Goal: Use online tool/utility: Utilize a website feature to perform a specific function

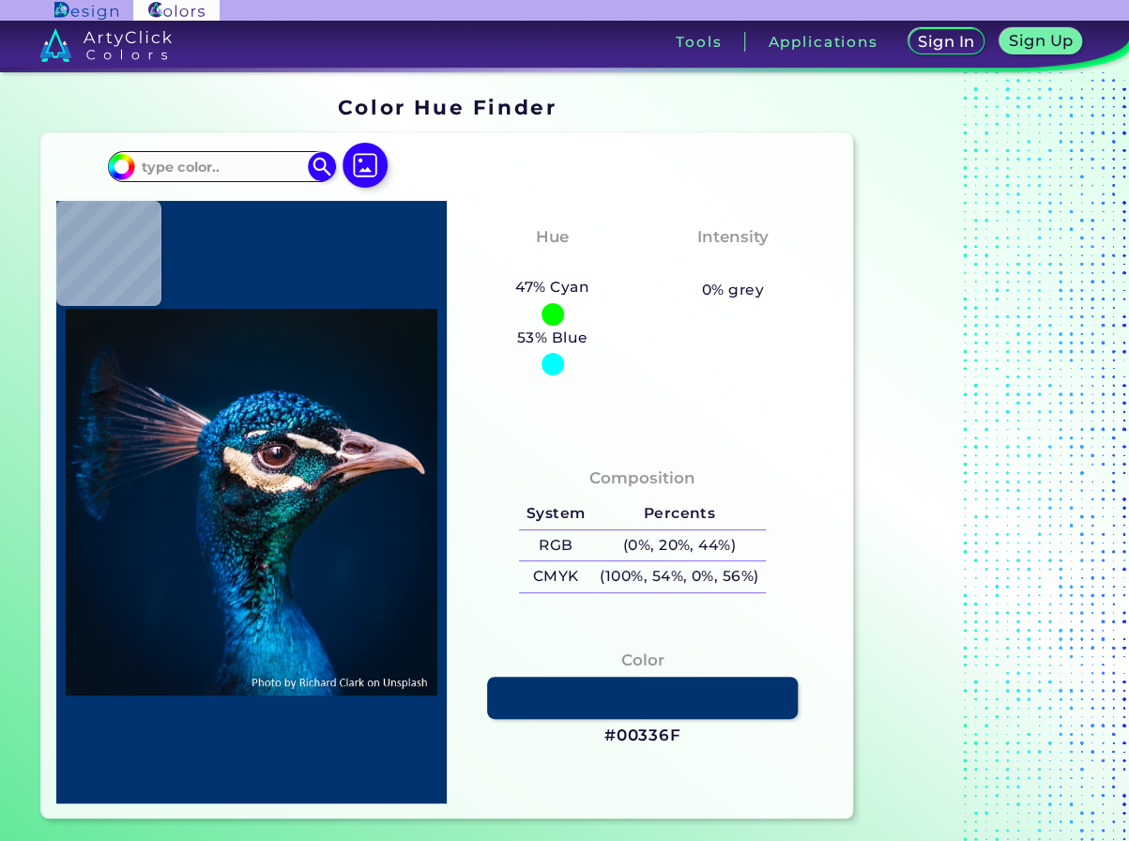
type input "#000000"
type input "#091217"
type input "#081319"
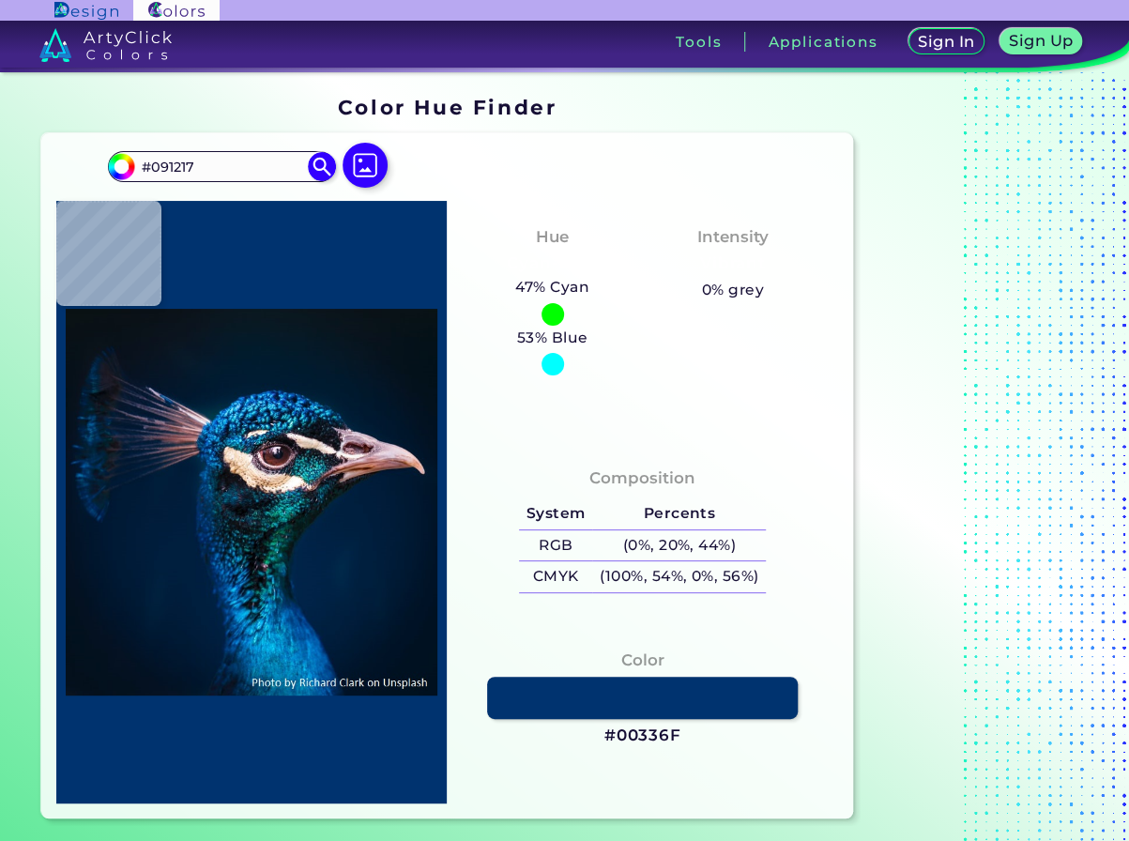
type input "#081319"
type input "#08121b"
type input "#08121B"
type input "#05121a"
type input "#05121A"
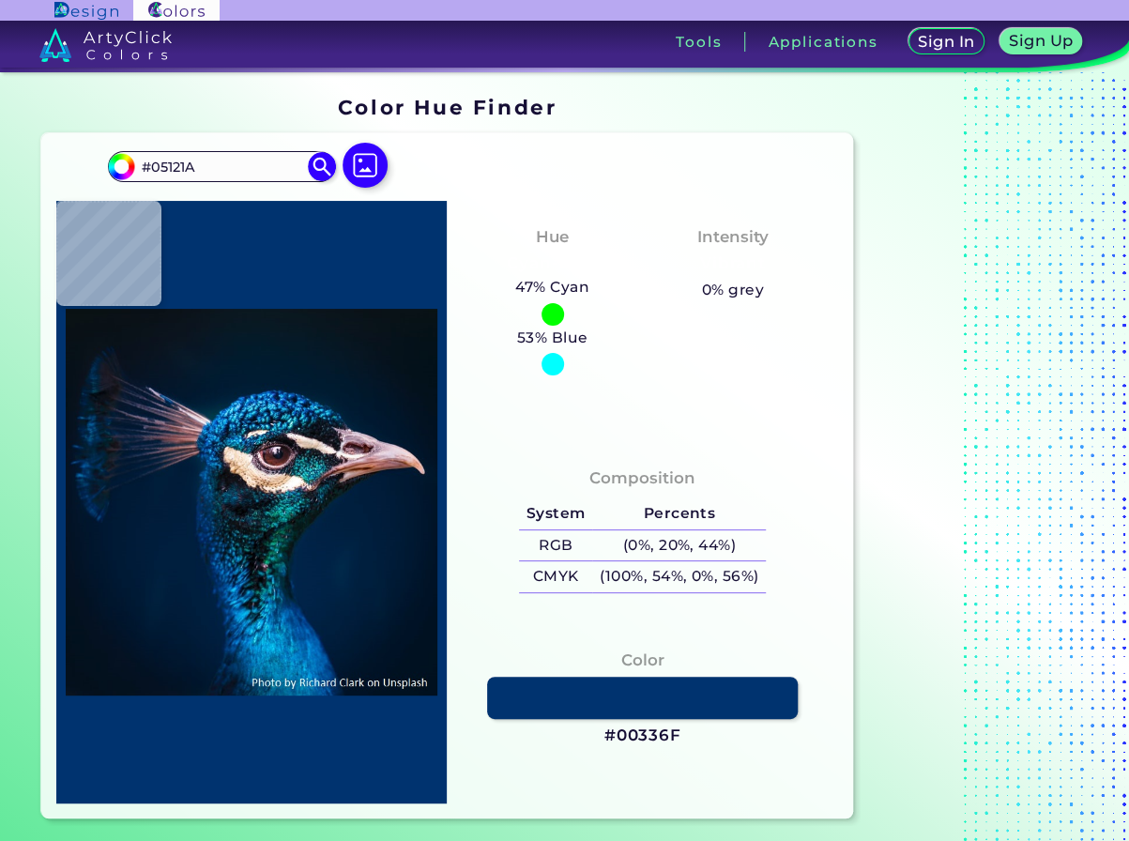
type input "#04111a"
type input "#04111A"
type input "#03111a"
type input "#03111A"
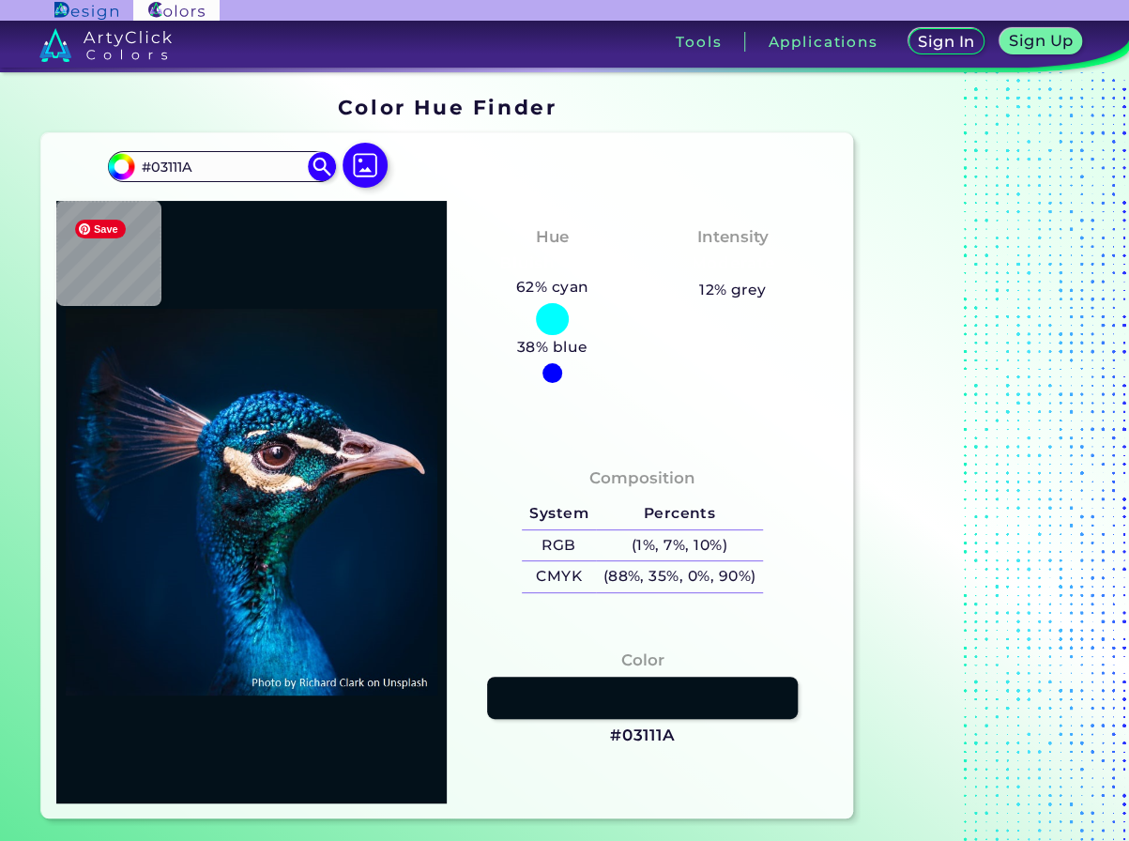
type input "#021019"
type input "#031219"
type input "#04111a"
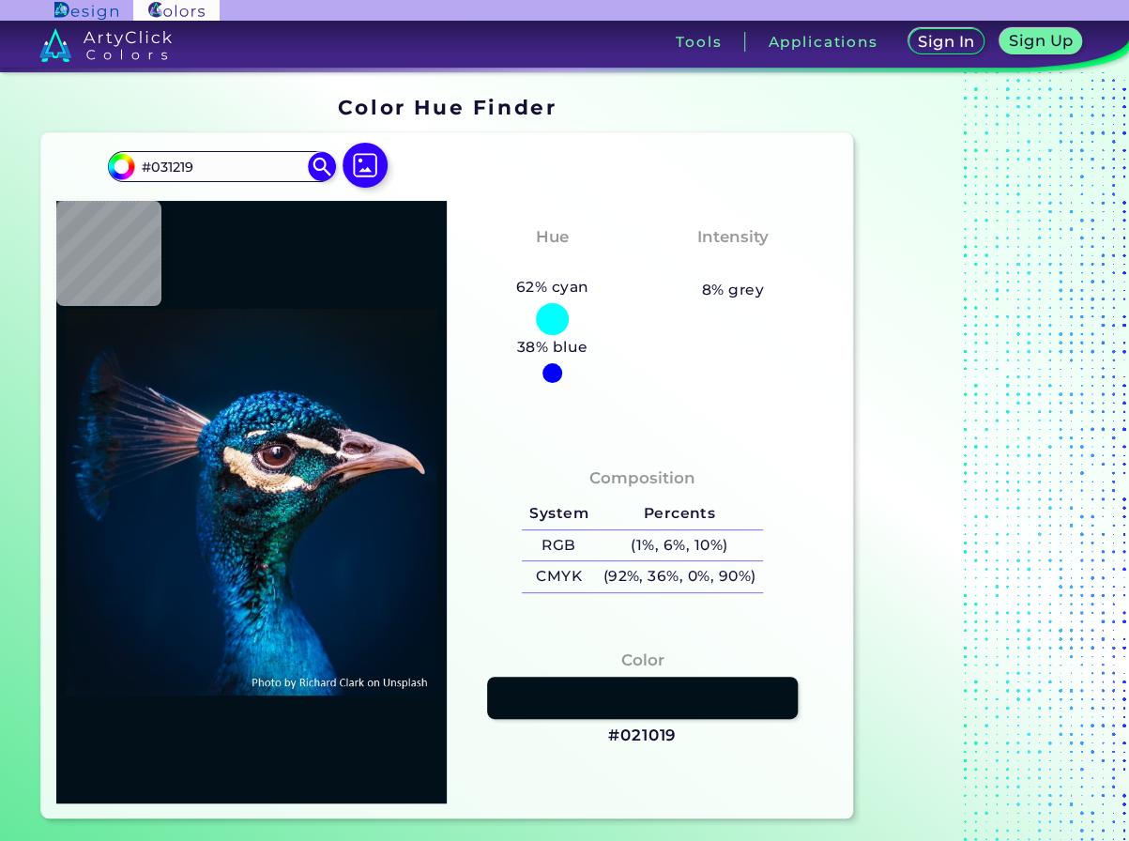
type input "#04111A"
type input "#05121b"
type input "#05121B"
type input "#06141f"
type input "#06141F"
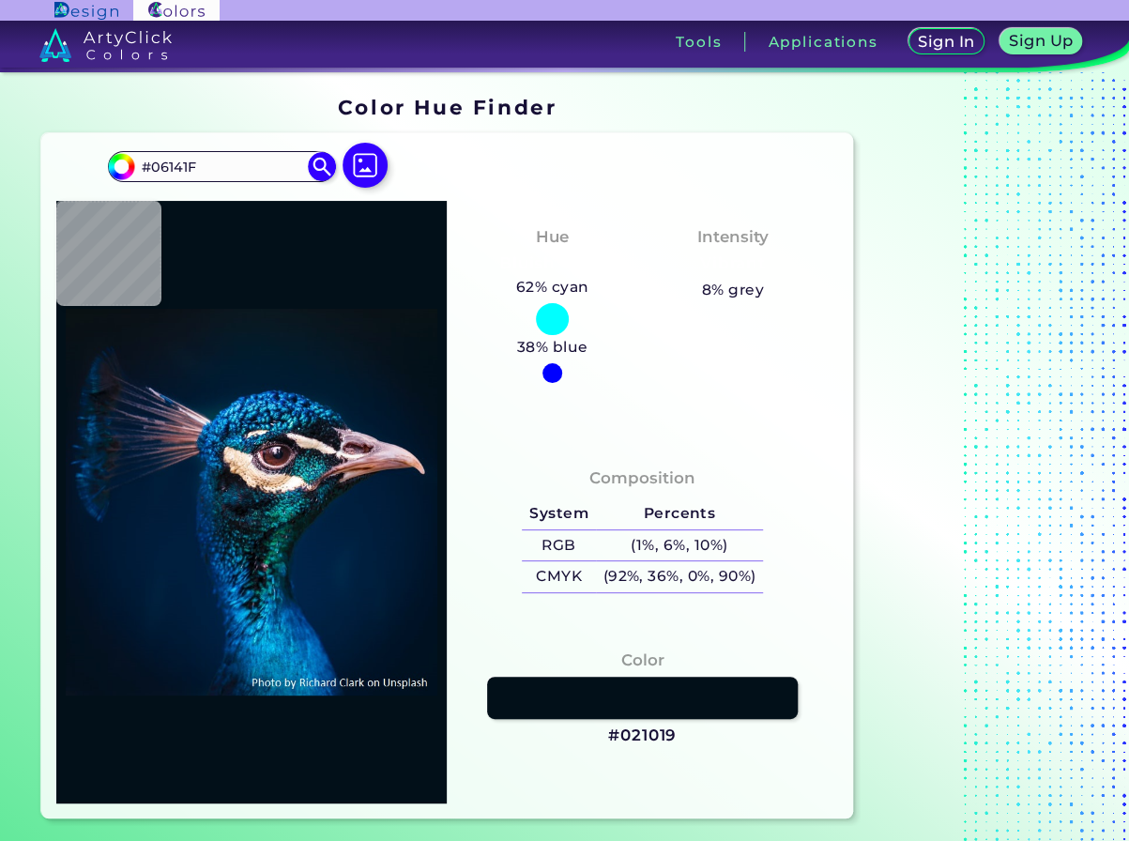
type input "#071520"
type input "#041827"
type input "#031a2a"
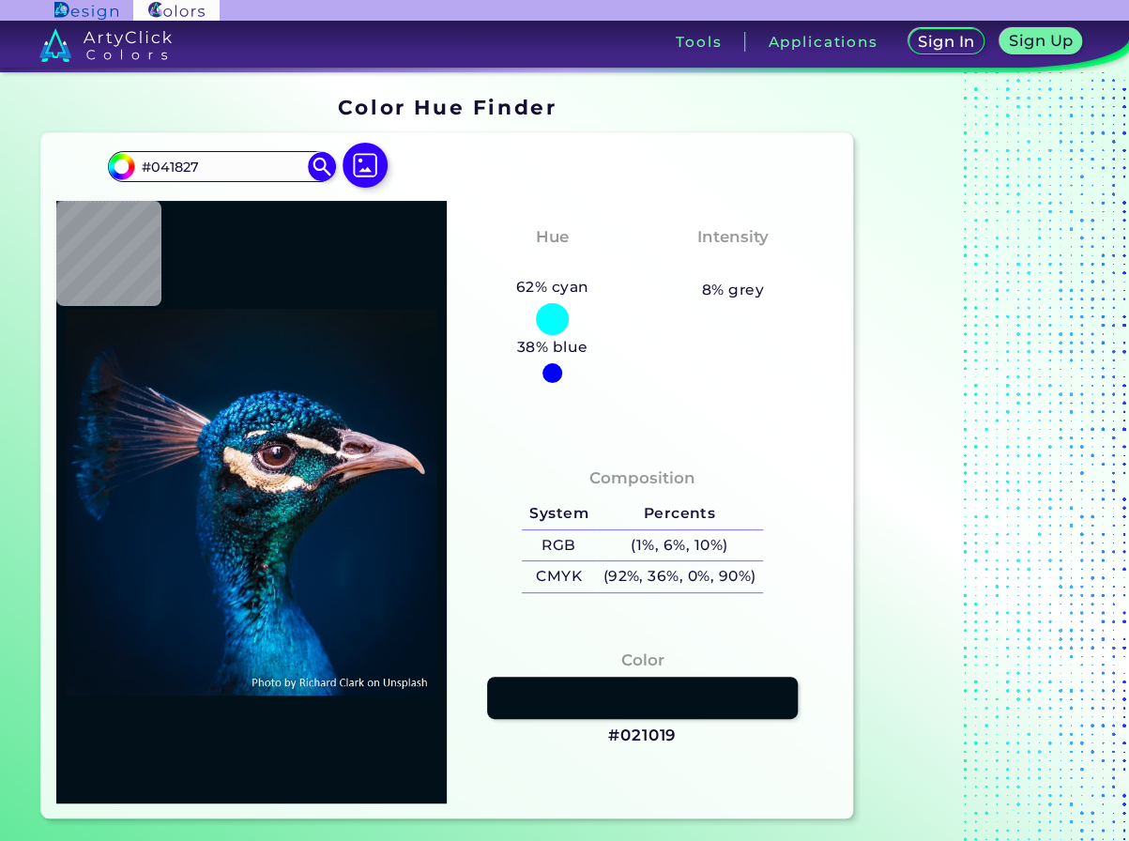
type input "#031A2A"
type input "#01192e"
type input "#01192E"
type input "#001b30"
type input "#001B30"
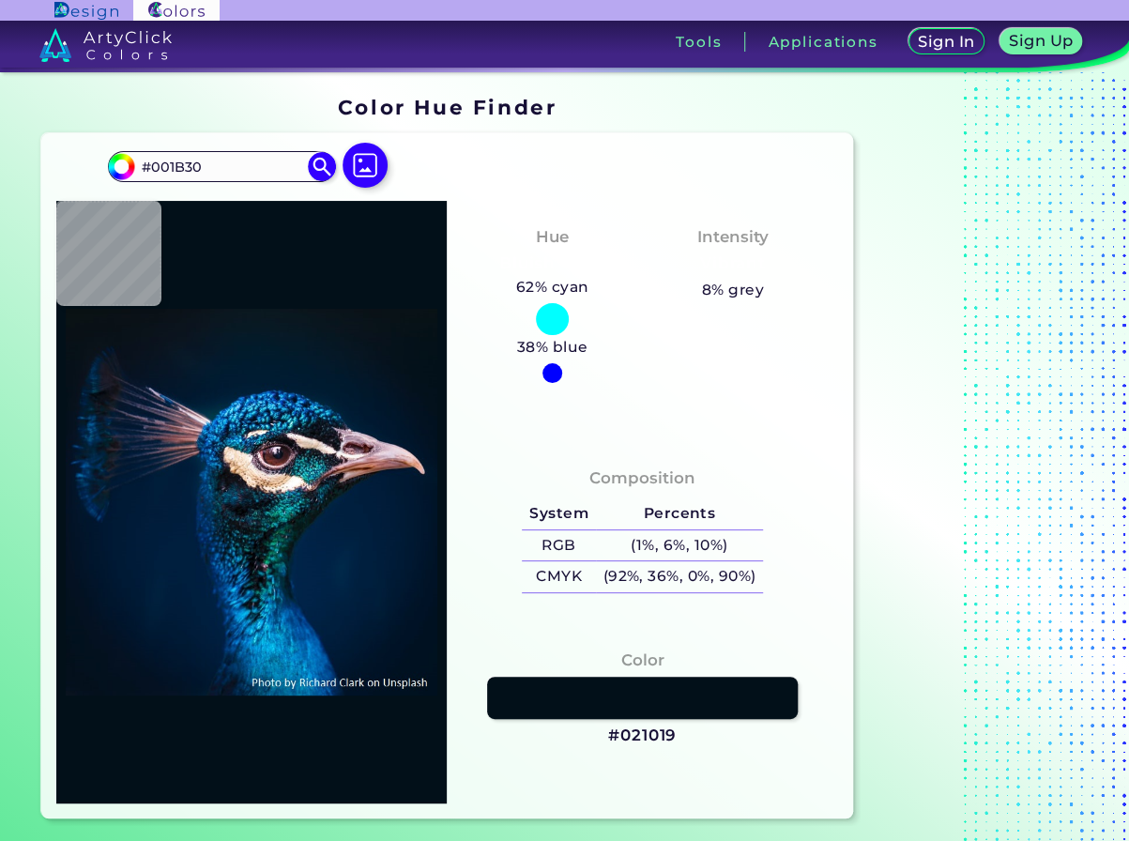
type input "#001c32"
type input "#001C32"
type input "#00203b"
type input "#00203B"
type input "#329cd9"
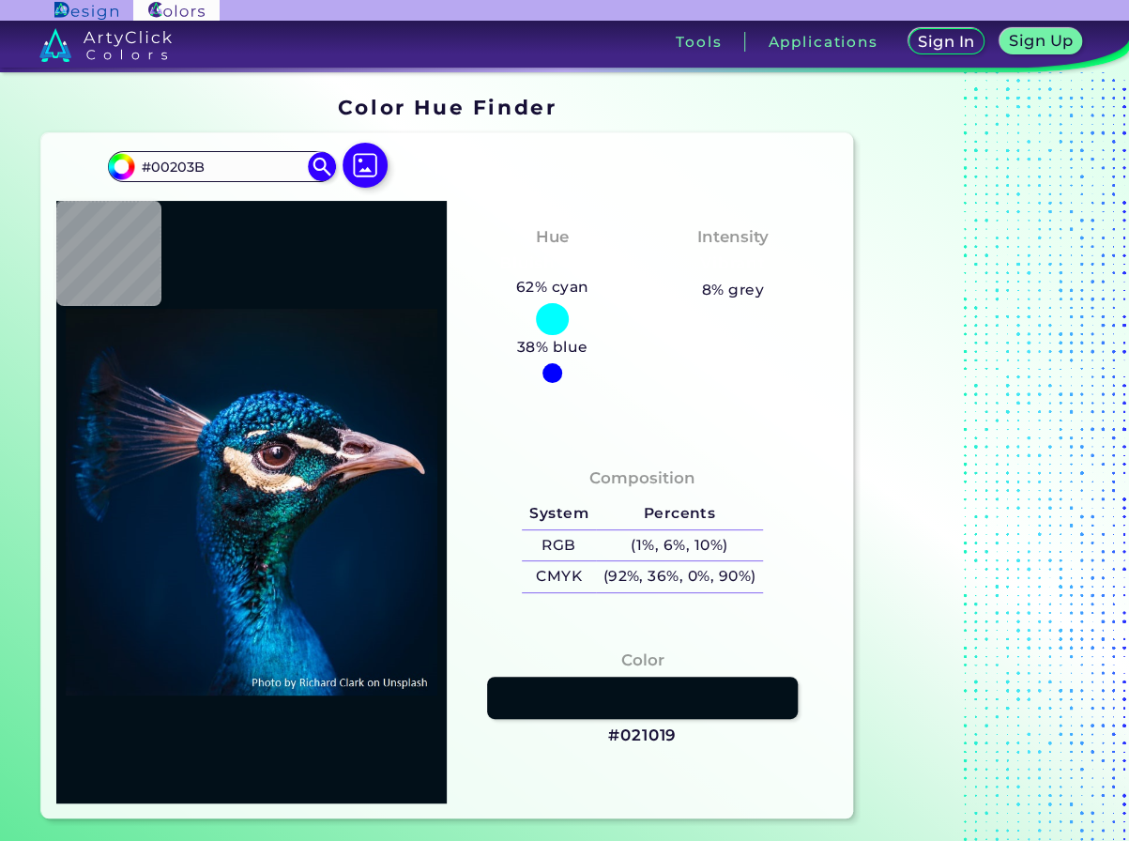
type input "#329CD9"
type input "#2d91ca"
type input "#2D91CA"
type input "#0e79a9"
type input "#0E79A9"
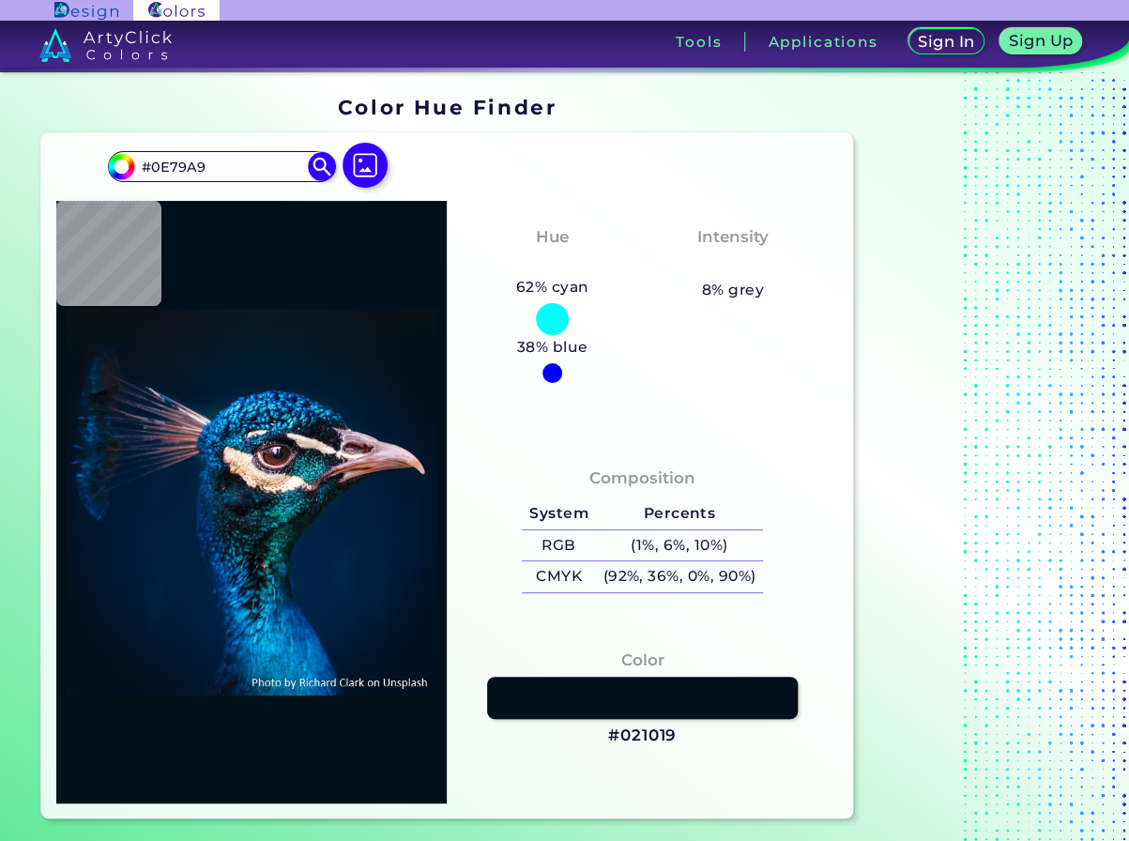
type input "#0c5679"
type input "#0C5679"
type input "#077b96"
type input "#077B96"
type input "#054d6a"
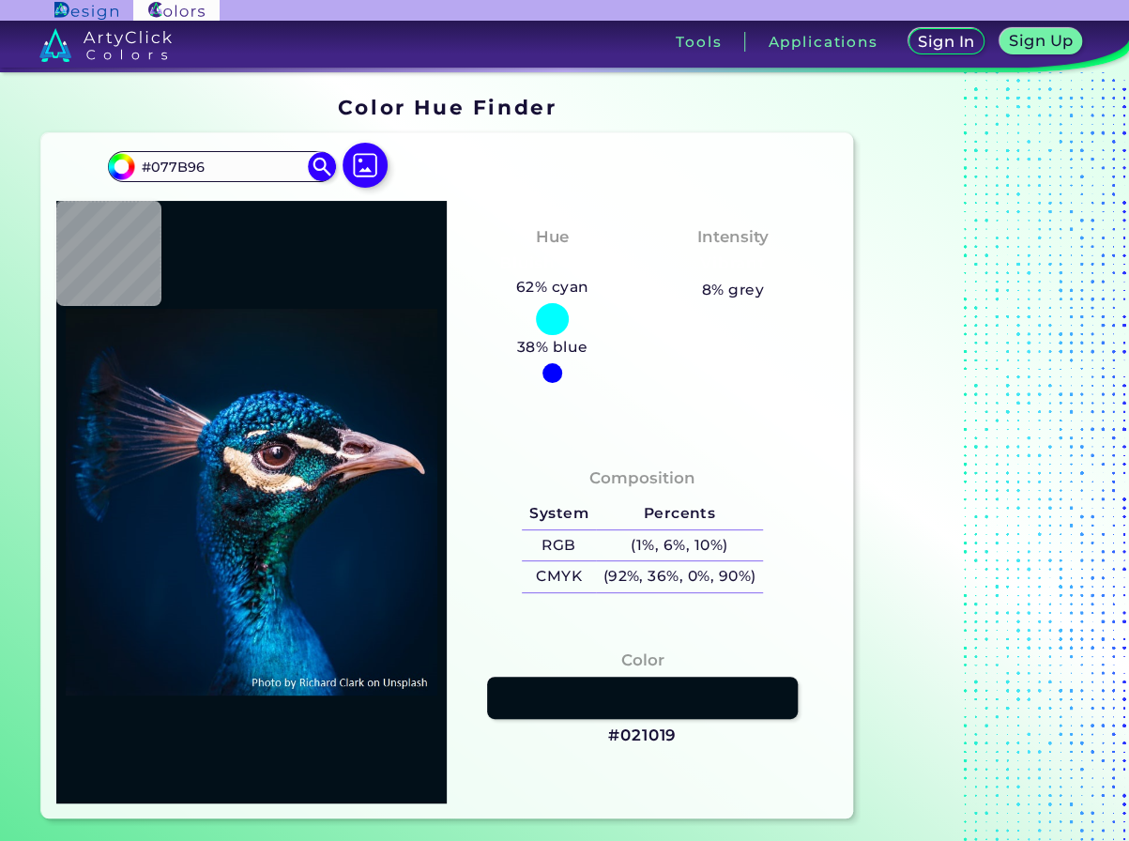
type input "#054D6A"
type input "#1470a1"
type input "#1470A1"
type input "#229ec0"
type input "#229EC0"
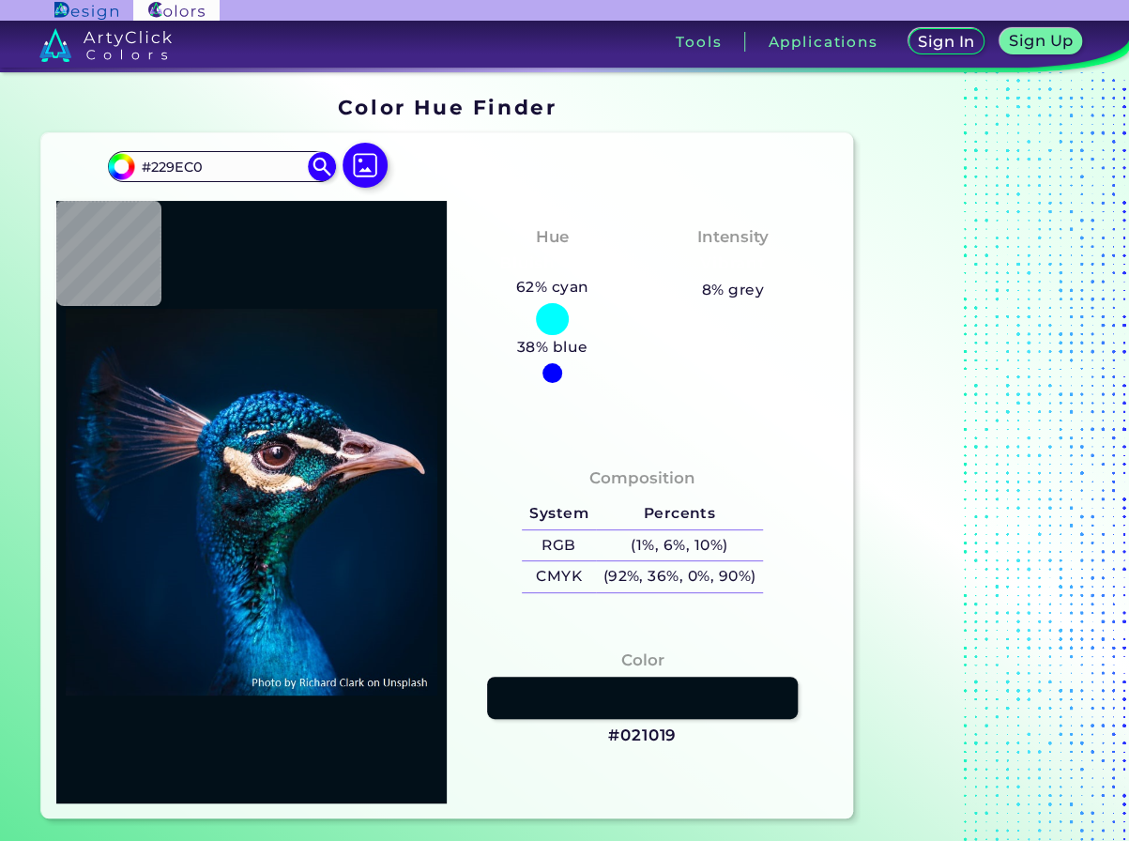
type input "#052c4e"
type input "#052C4E"
type input "#0d324f"
type input "#0D324F"
type input "#35535a"
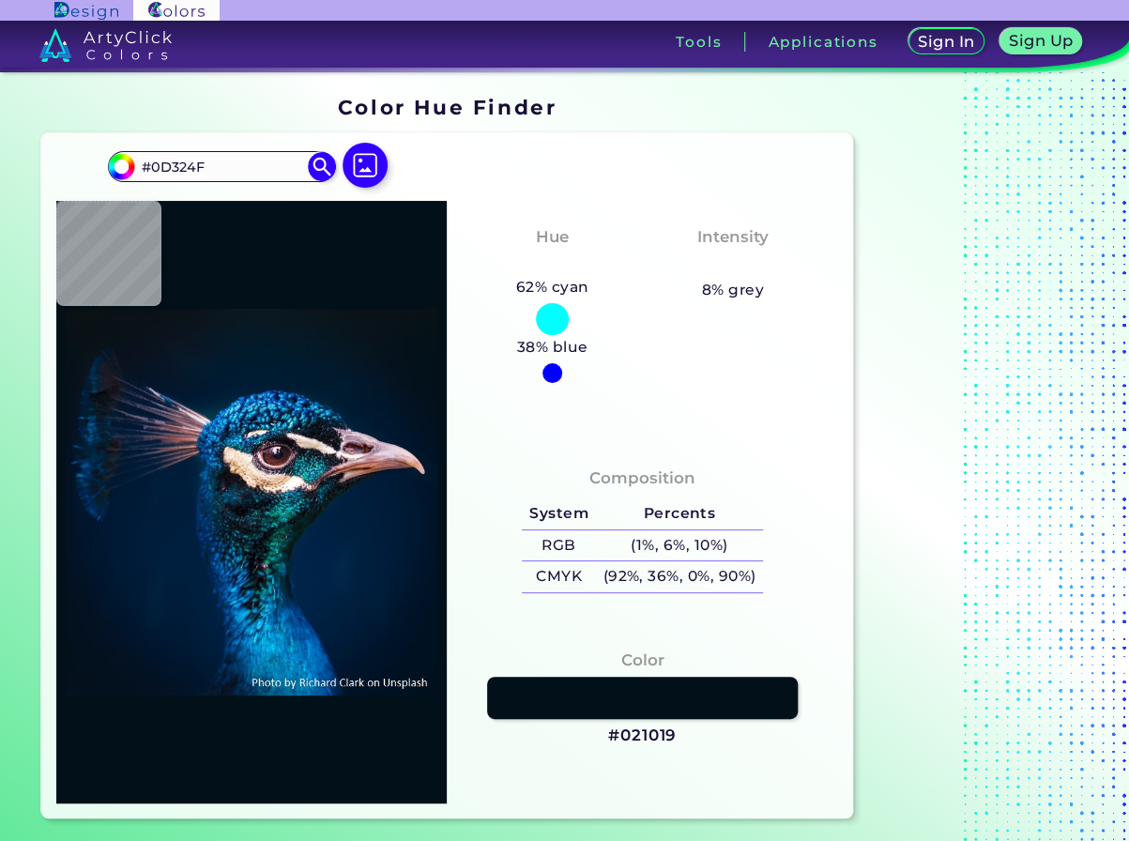
type input "#35535A"
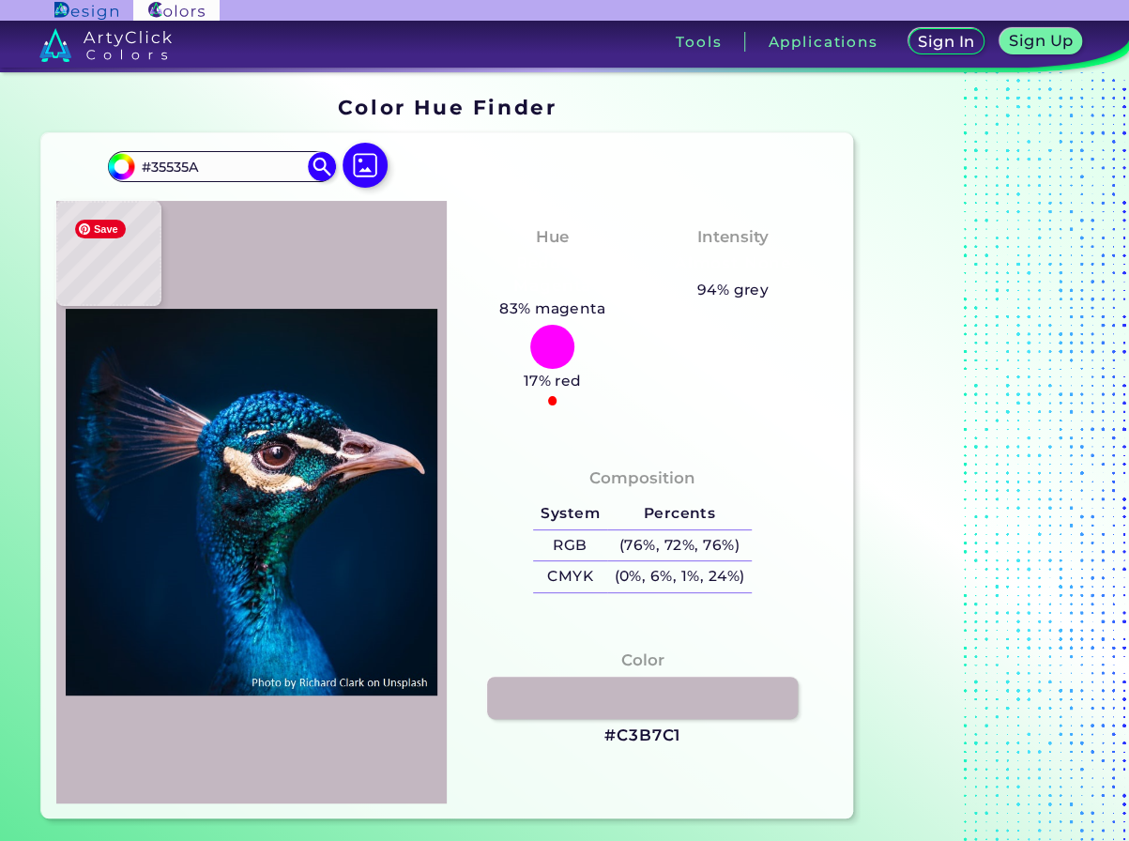
type input "#c3b7c1"
type input "#C3B7C1"
type input "#665d65"
type input "#665D65"
type input "#181018"
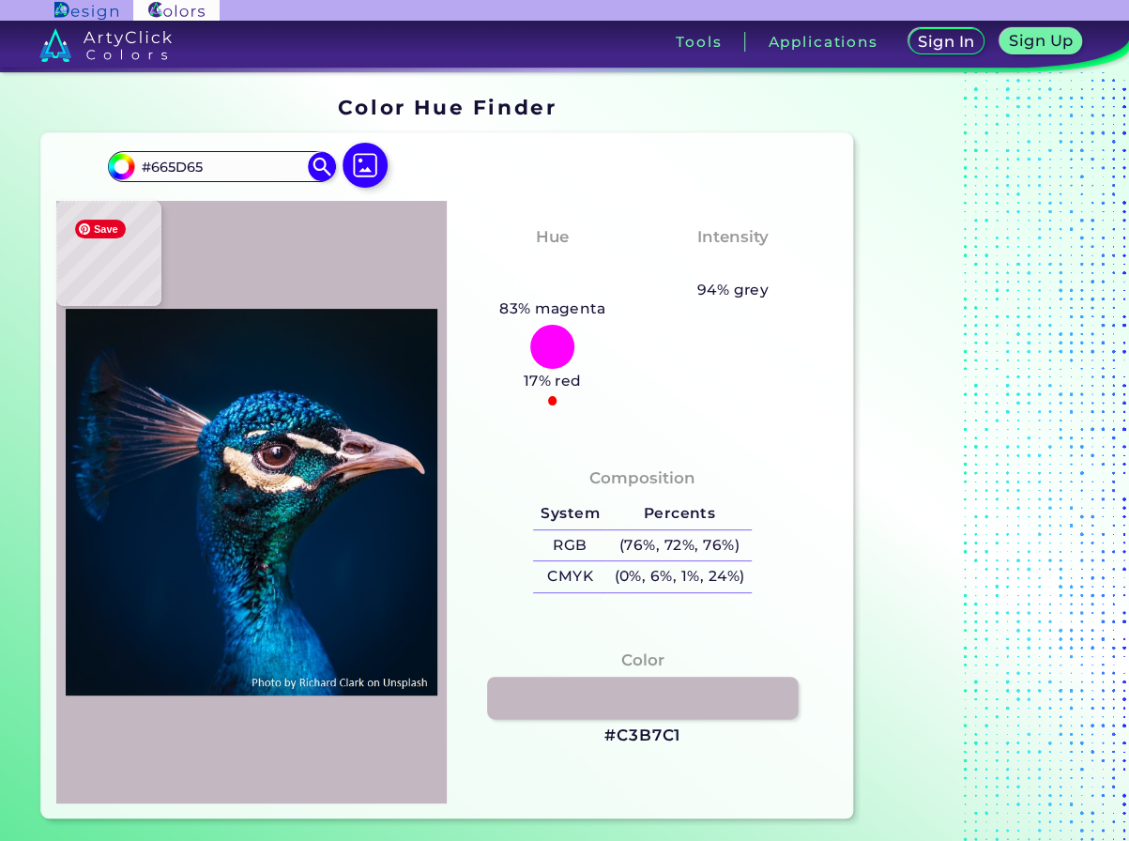
type input "#181018"
type input "#0a0d11"
type input "#0A0D11"
type input "#070e10"
type input "#070E10"
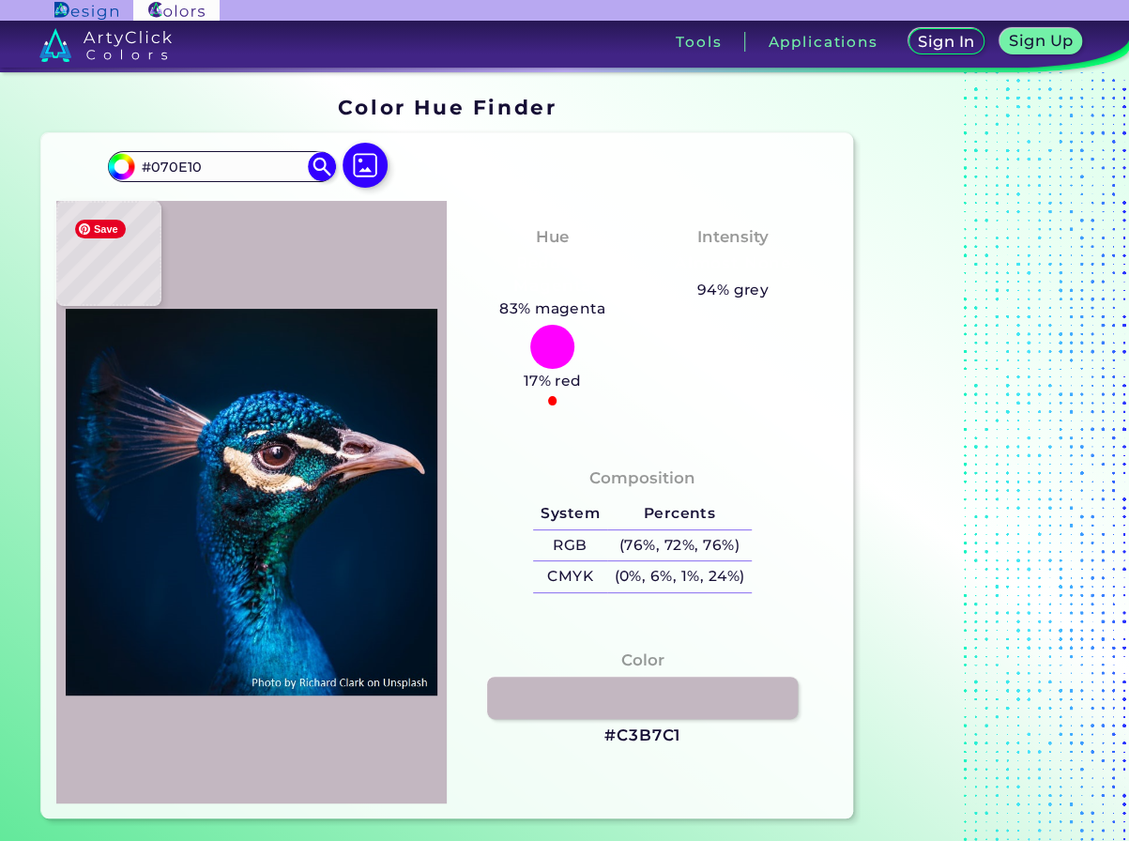
type input "#03060b"
type input "#03060B"
type input "#09080e"
type input "#09080E"
type input "#08070c"
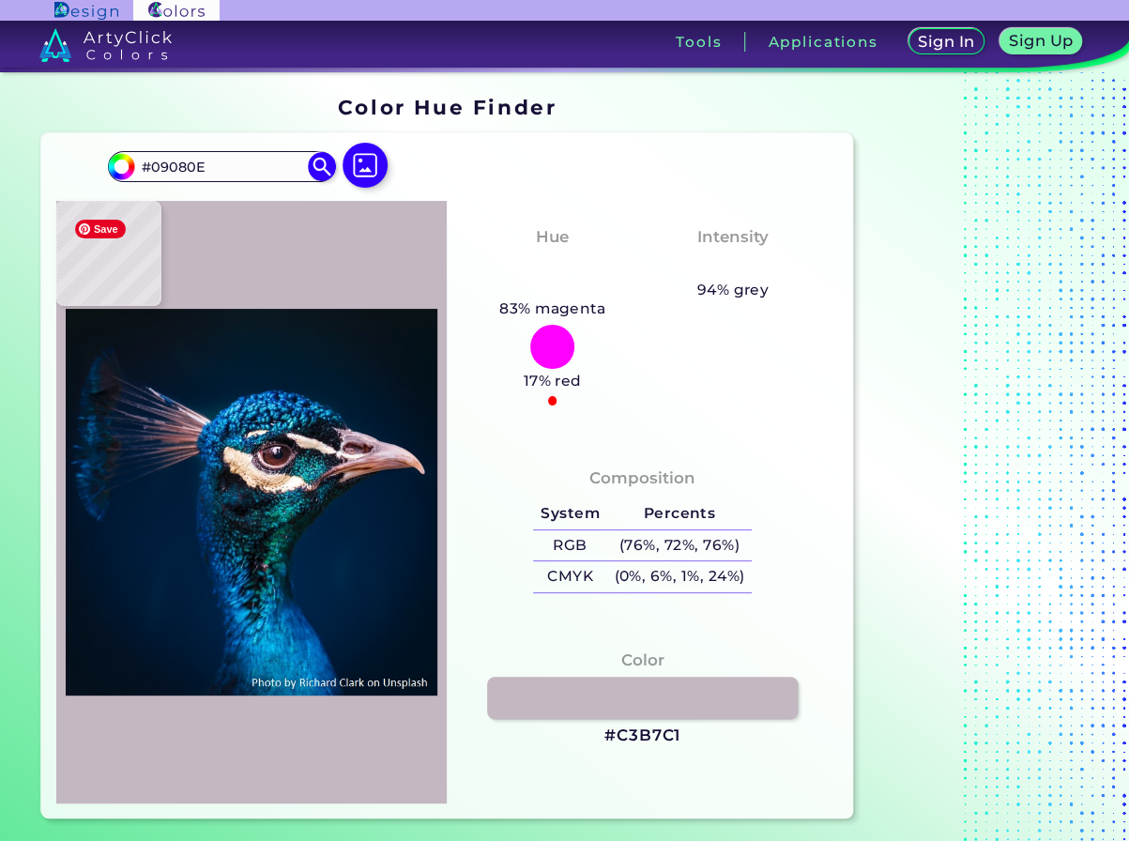
type input "#08070C"
type input "#070a0d"
type input "#070A0D"
type input "#120f16"
type input "#120F16"
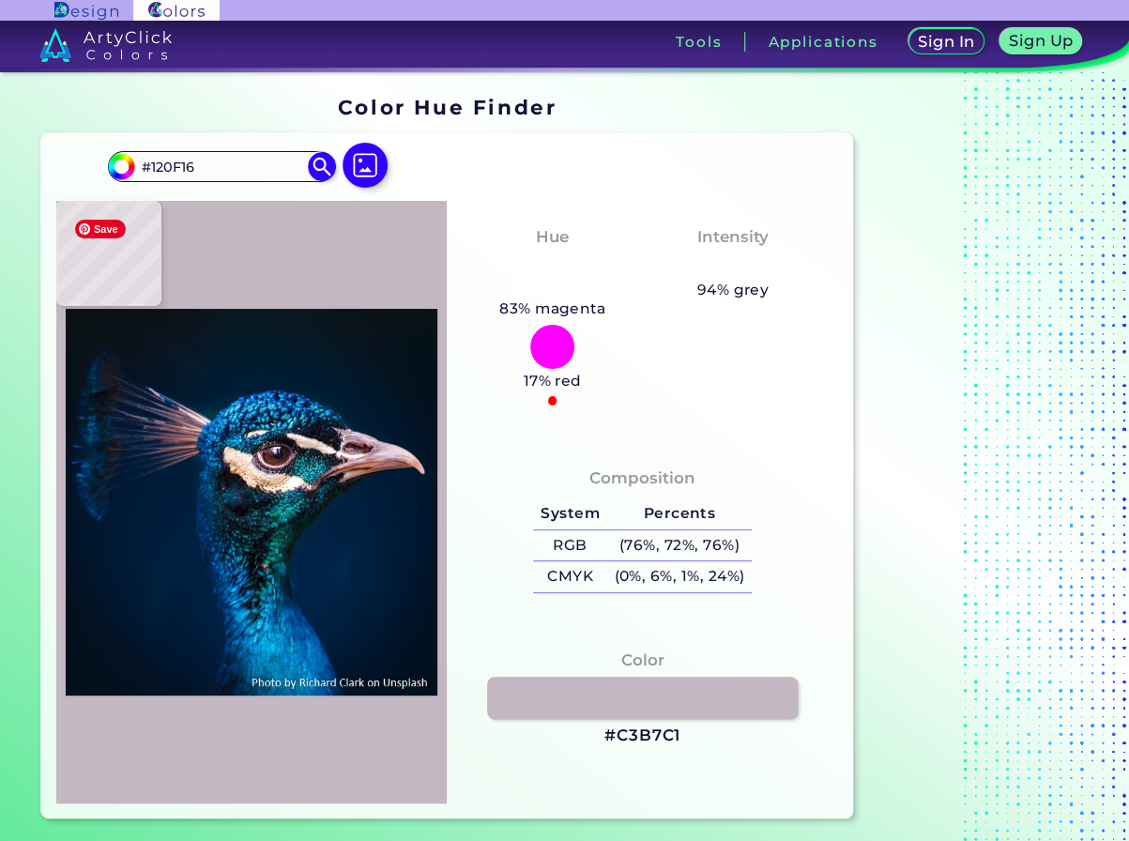
type input "#130b15"
type input "#130B15"
type input "#2c1c28"
type input "#2C1C28"
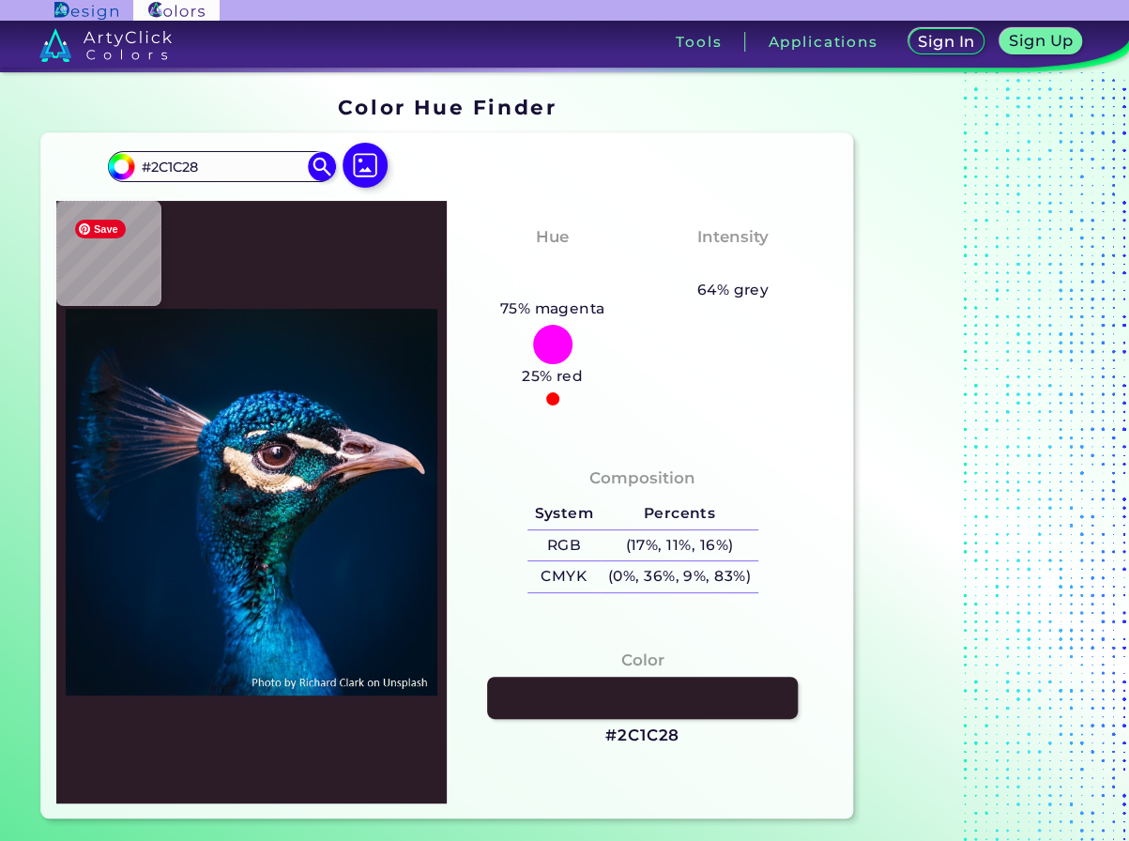
type input "#130b15"
type input "#130B15"
type input "#100f16"
type input "#100F16"
type input "#04070b"
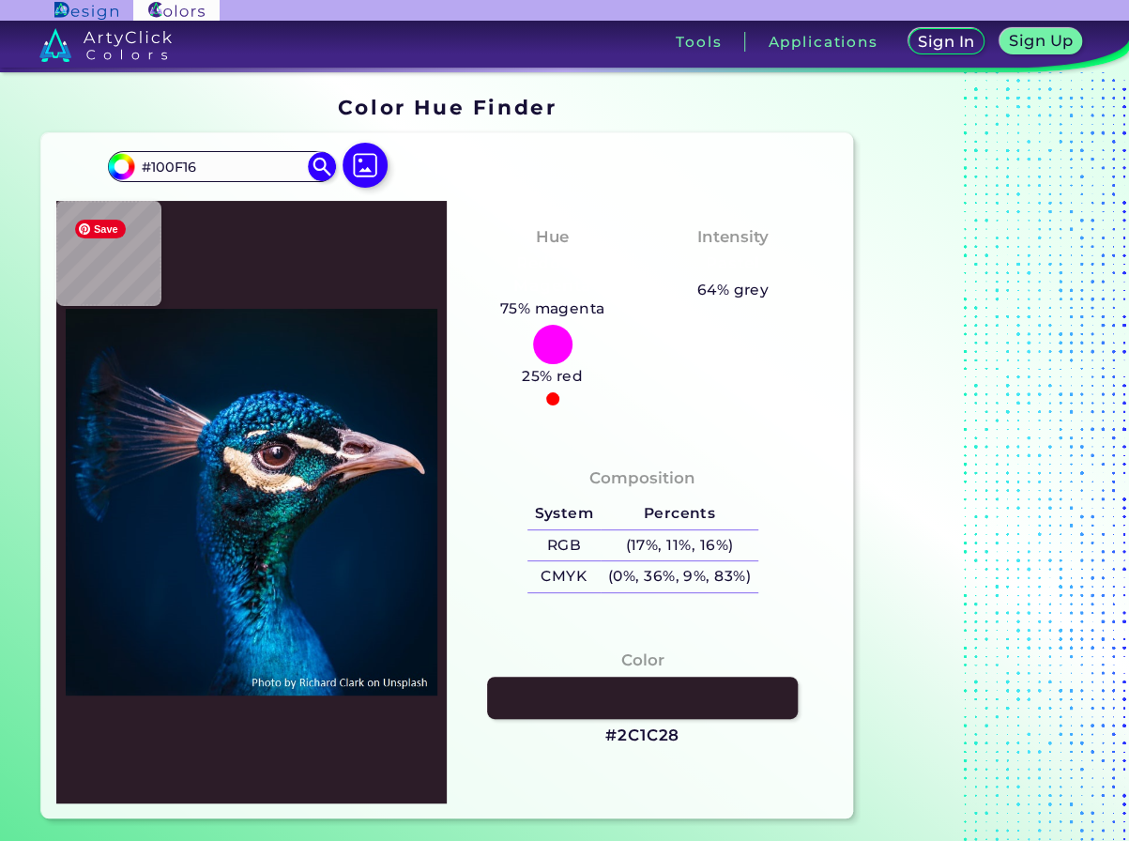
type input "#04070B"
type input "#0c0f13"
type input "#0C0F13"
type input "#0e1215"
type input "#0E1215"
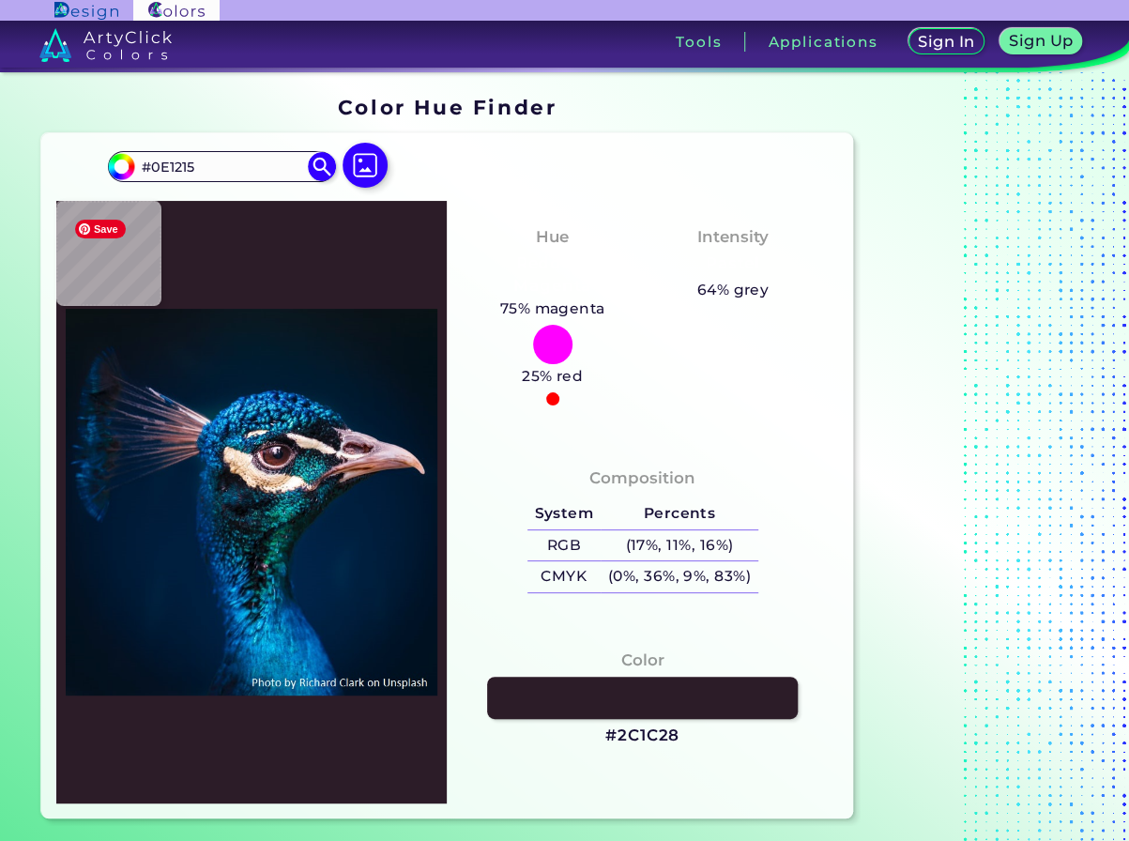
type input "#1b1319"
type input "#1B1319"
type input "#b49ba2"
type input "#B49BA2"
type input "#f6ecee"
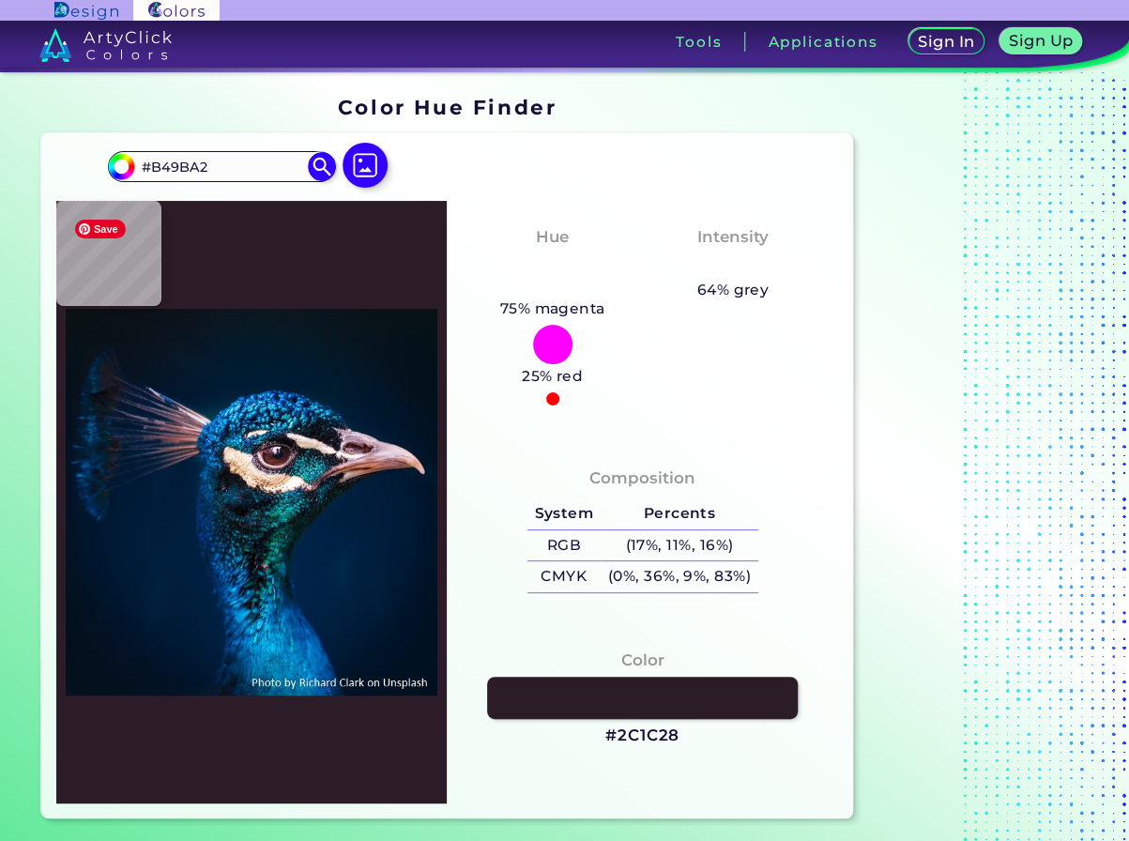
type input "#F6ECEE"
type input "#061f2e"
type input "#061F2E"
type input "#124a66"
type input "#124A66"
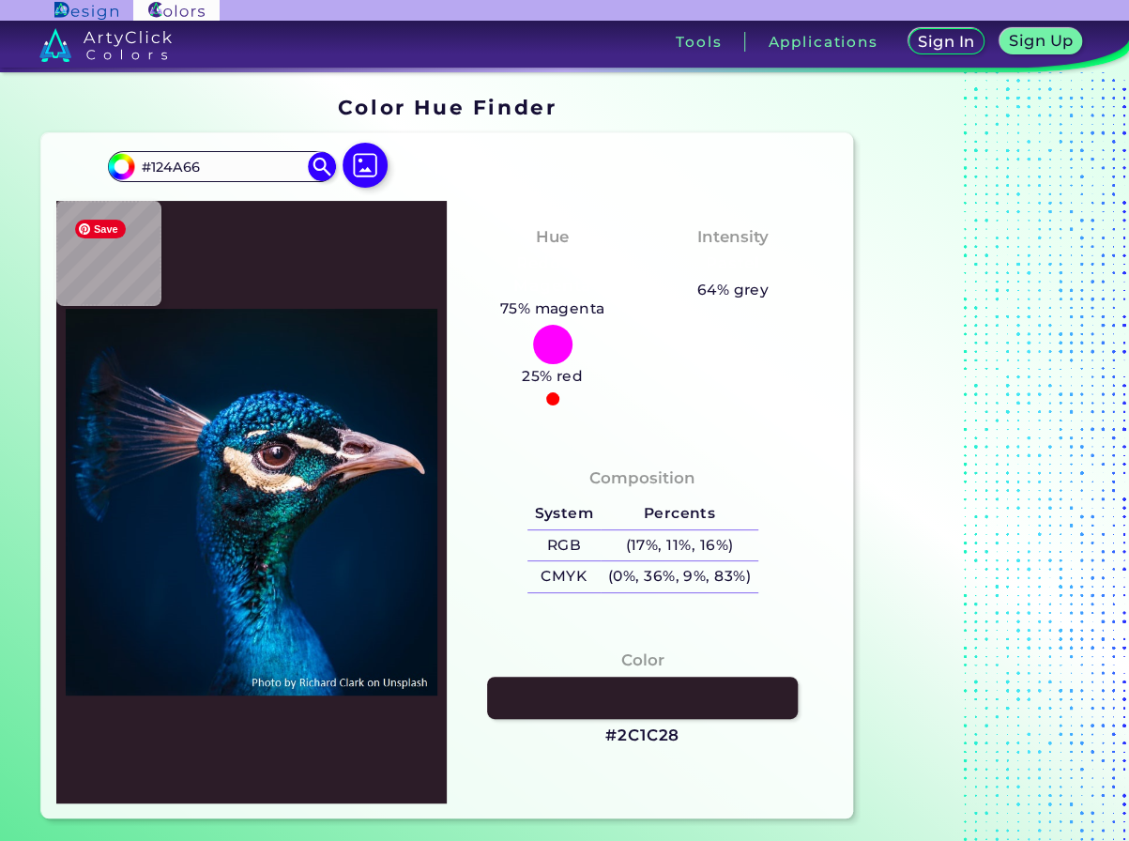
type input "#0f4867"
type input "#0F4867"
type input "#136f86"
type input "#136F86"
type input "#2193a6"
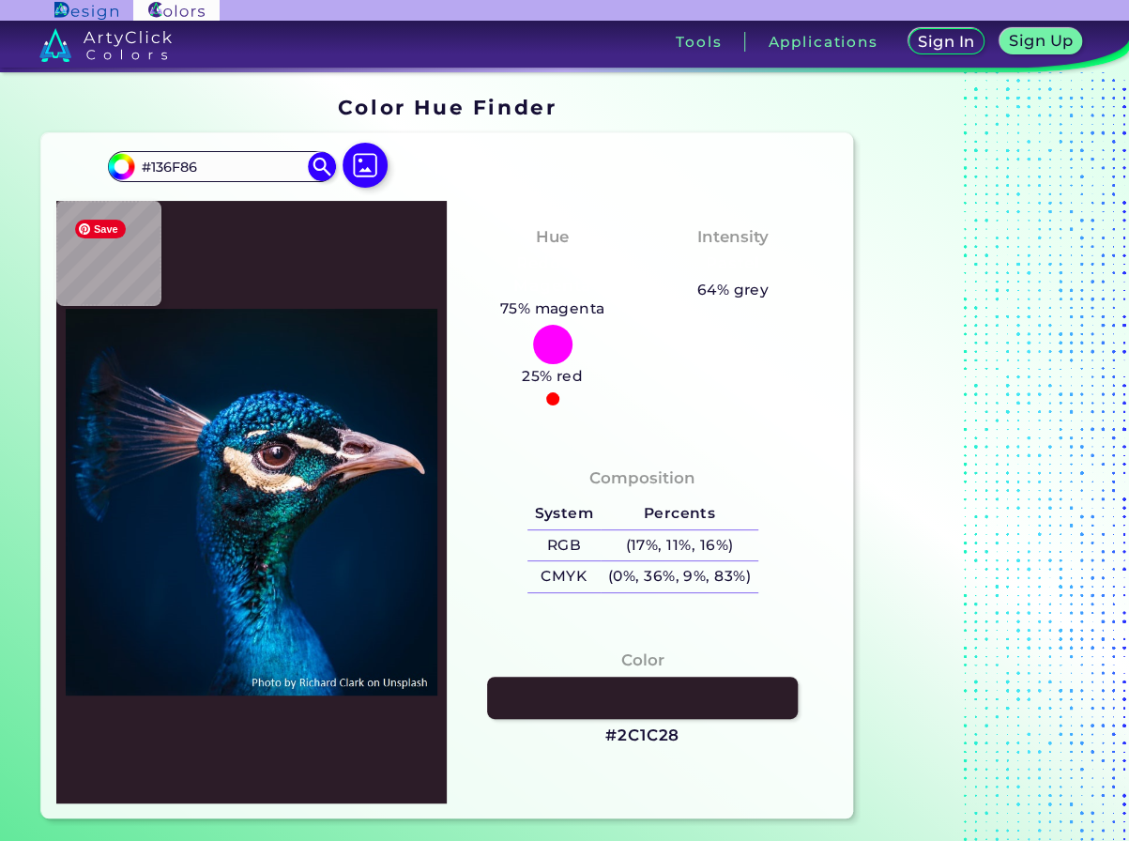
type input "#2193A6"
type input "#49adc6"
type input "#49ADC6"
type input "#013a59"
type input "#013A59"
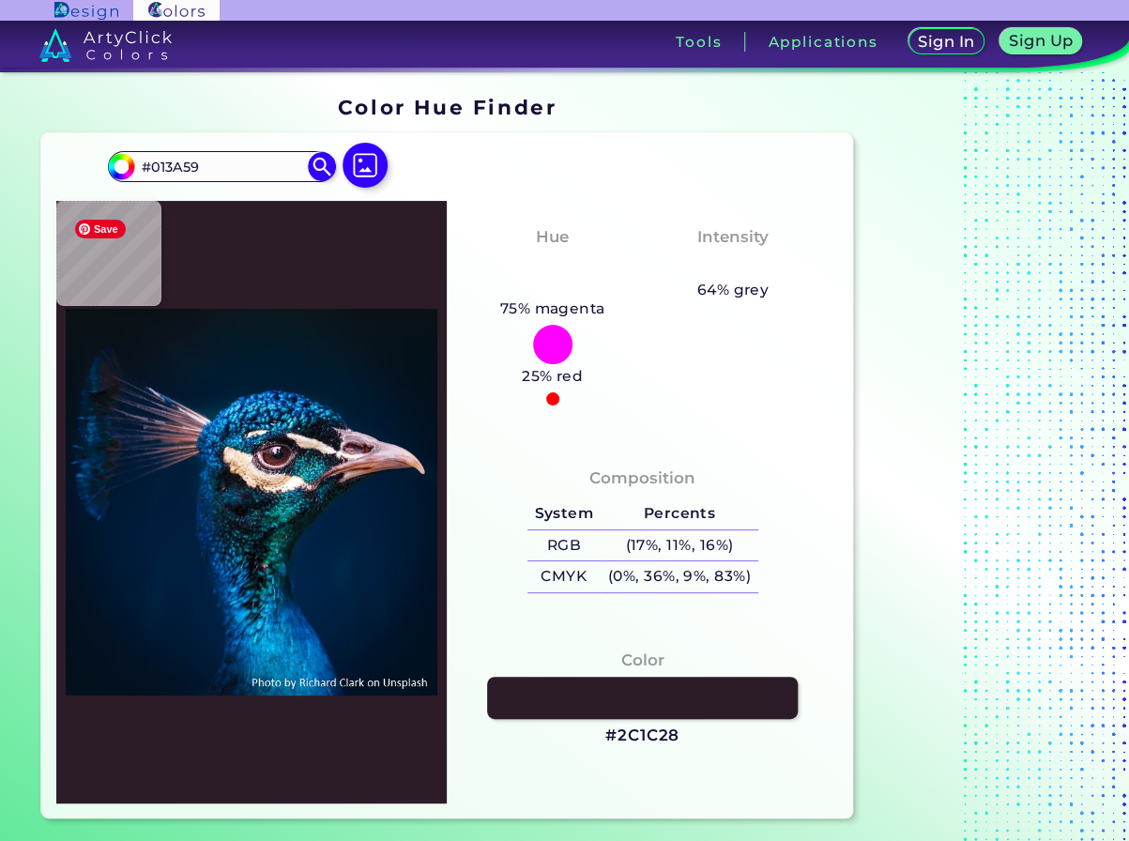
type input "#002745"
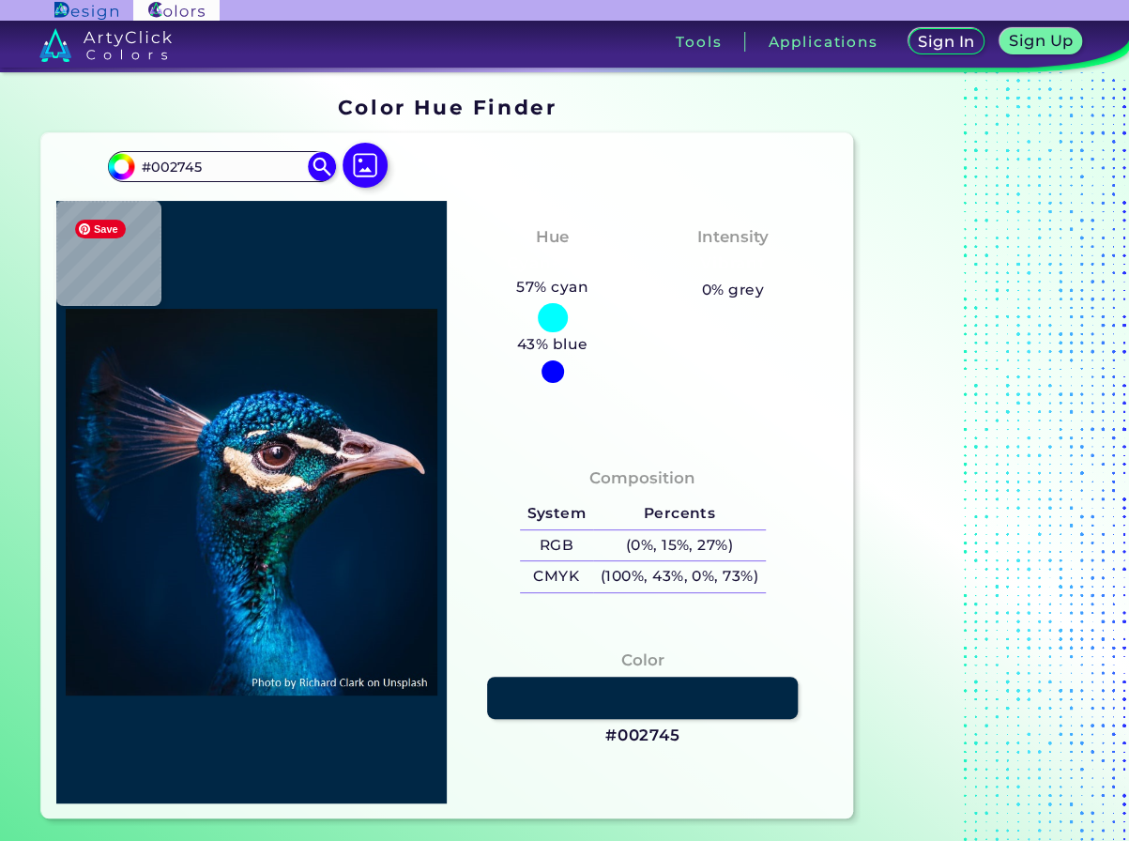
type input "#022e52"
type input "#022E52"
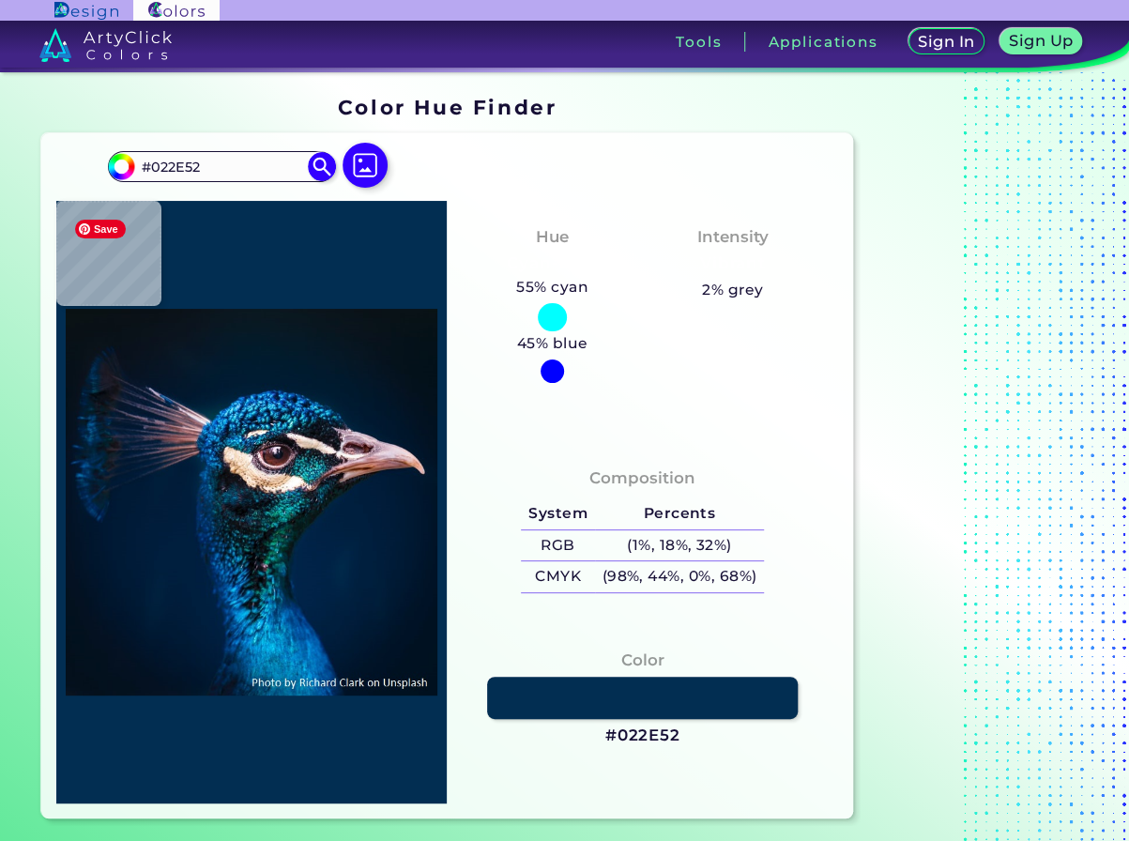
type input "#003866"
type input "#1788b2"
type input "#1788B2"
type input "#35b3db"
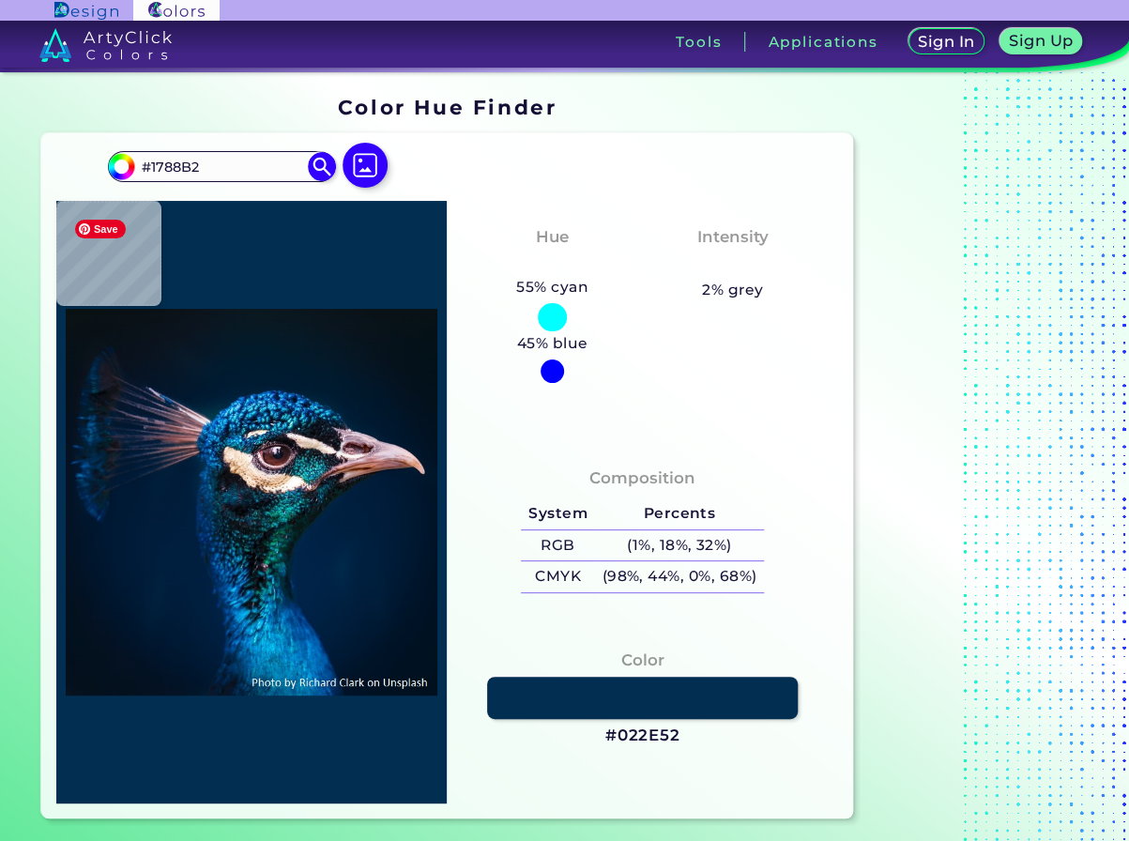
type input "#35B3DB"
type input "#2b90ba"
type input "#2B90BA"
type input "#023a59"
type input "#023A59"
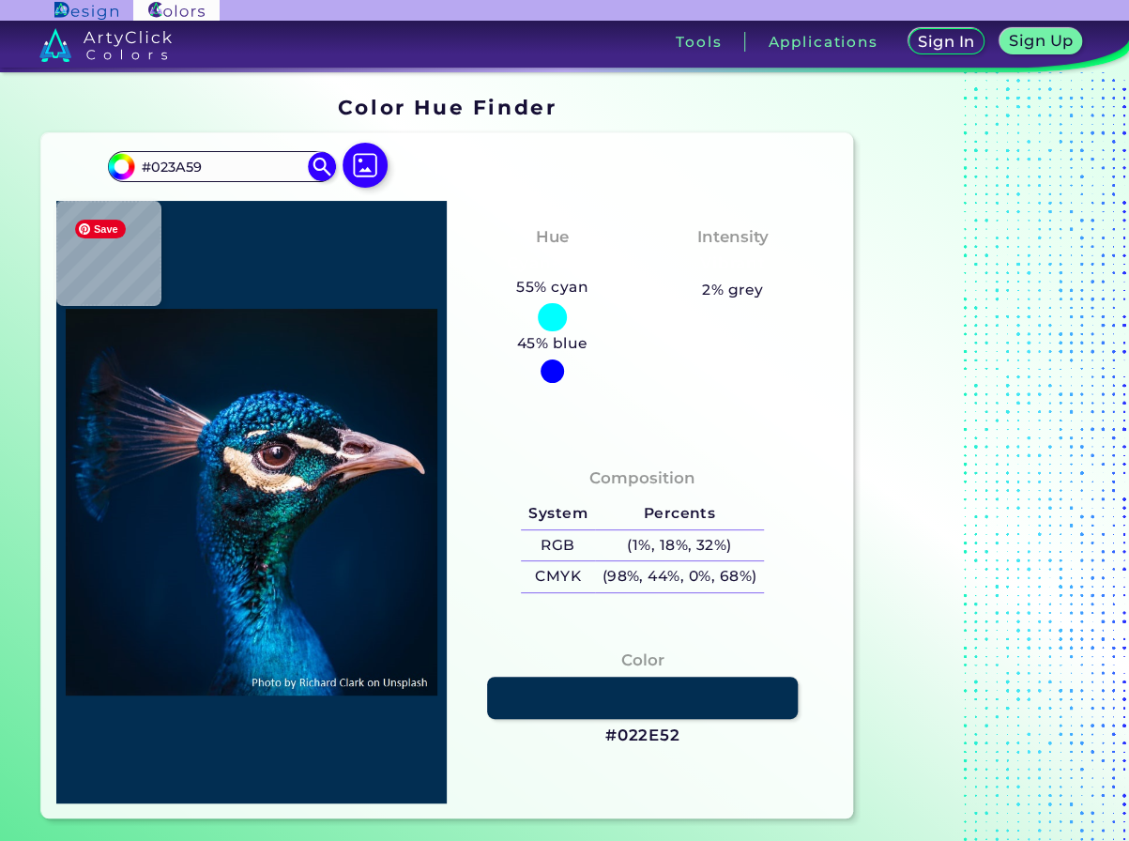
type input "#002f60"
type input "#002F60"
type input "#1f9ed7"
type input "#1F9ED7"
type input "#17738e"
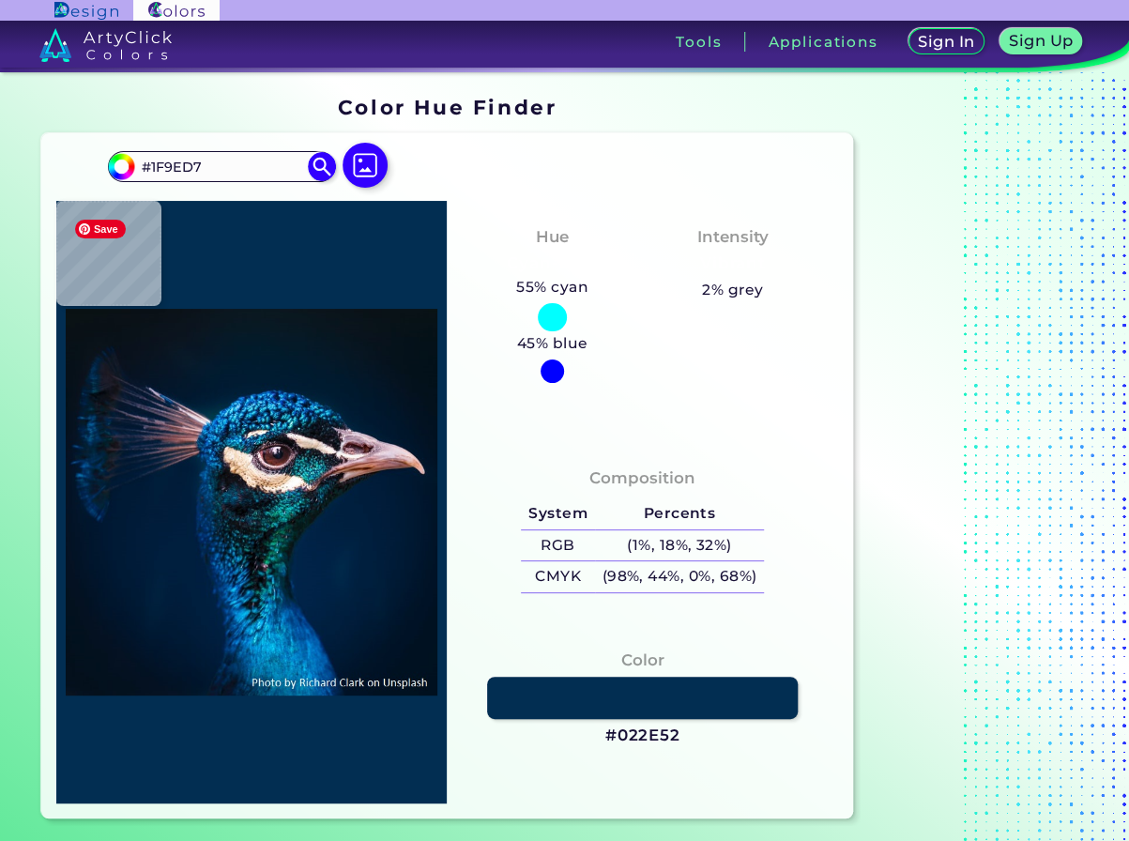
type input "#17738E"
type input "#023047"
type input "#132d47"
type input "#132D47"
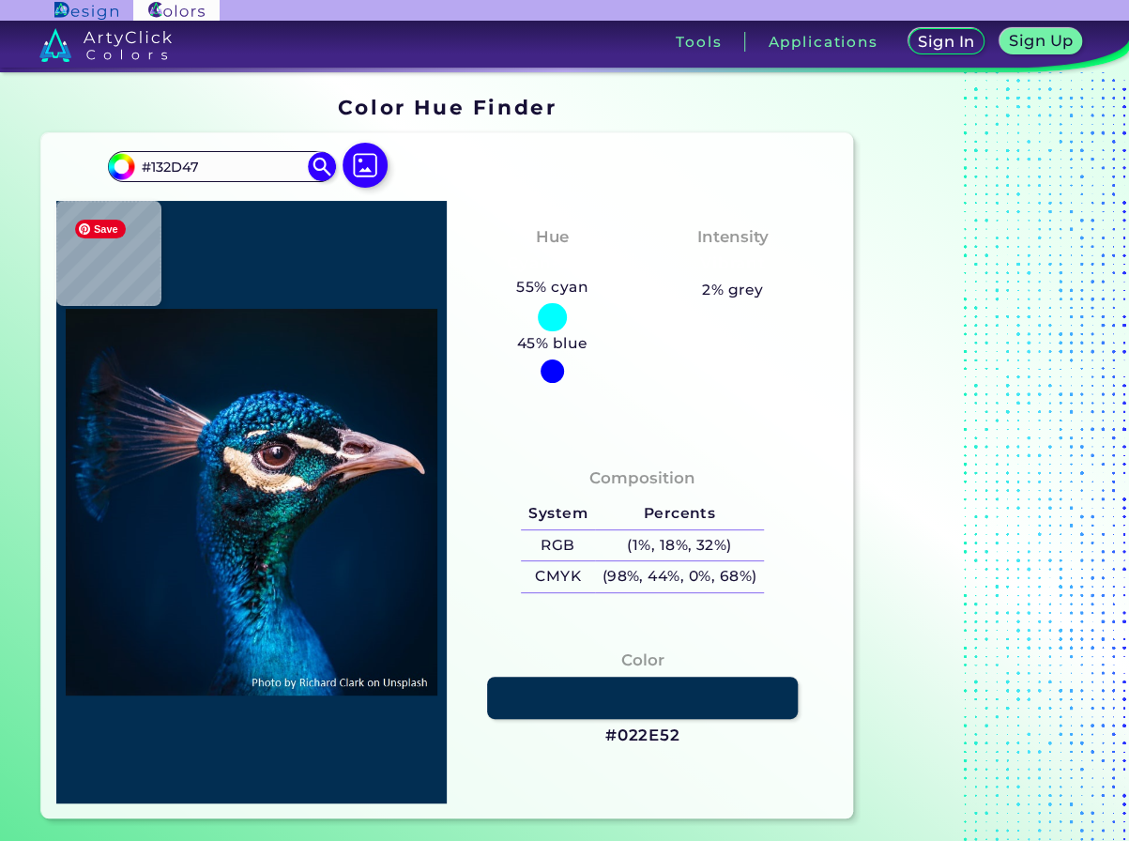
type input "#051629"
type input "#011e32"
type input "#011E32"
type input "#2d889c"
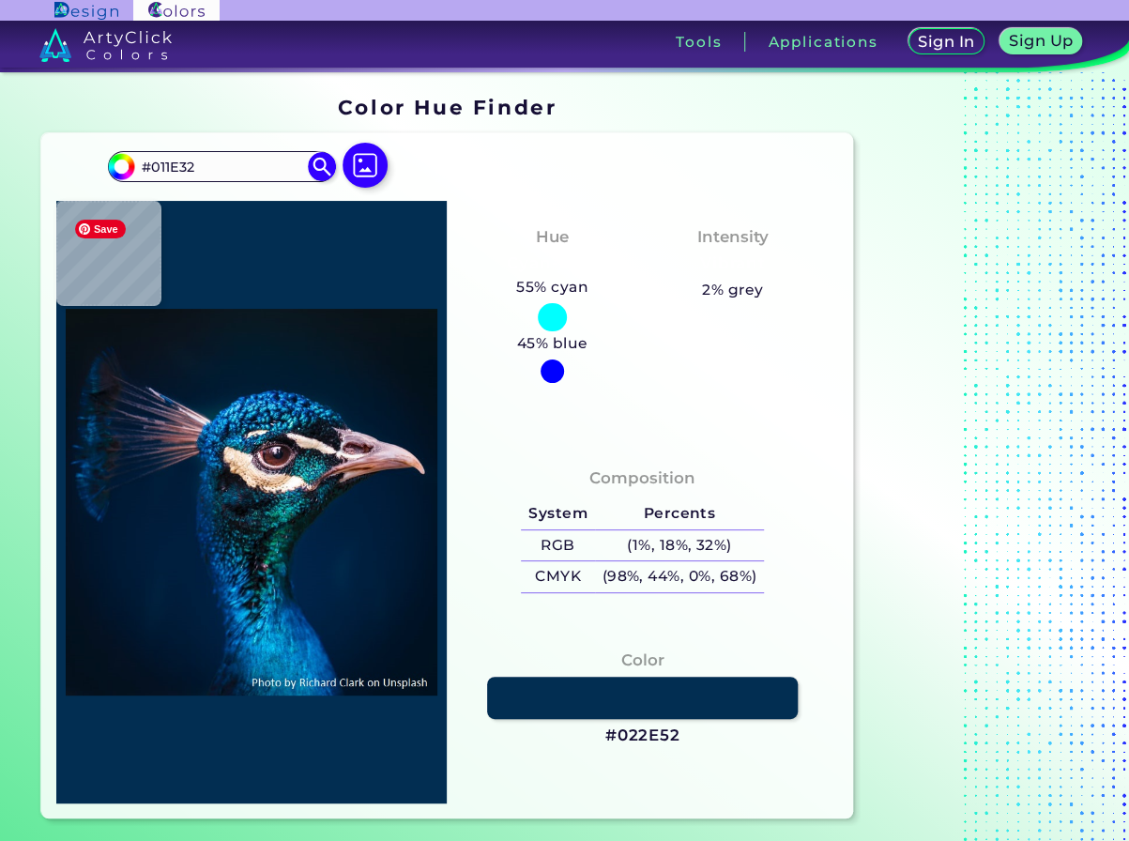
type input "#2D889C"
type input "#17566d"
type input "#17566D"
type input "#36bad5"
type input "#36BAD5"
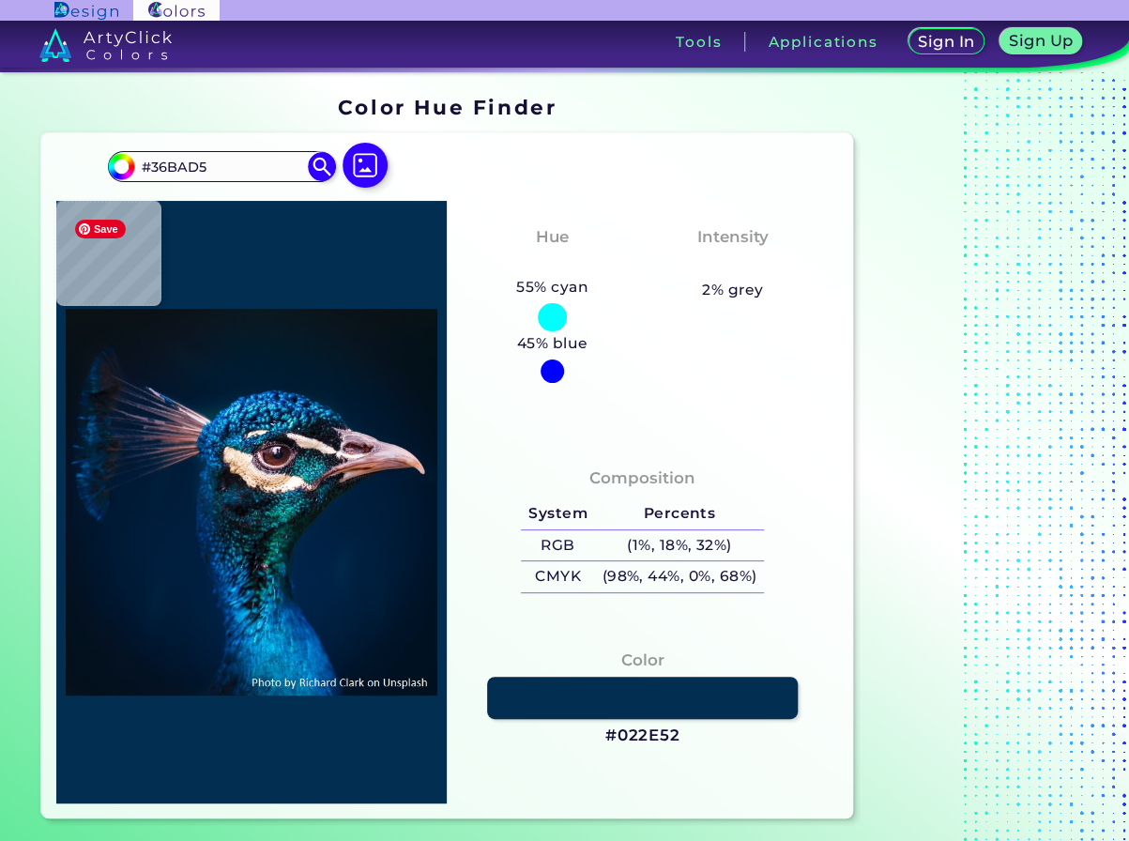
type input "#0f799b"
type input "#0F799B"
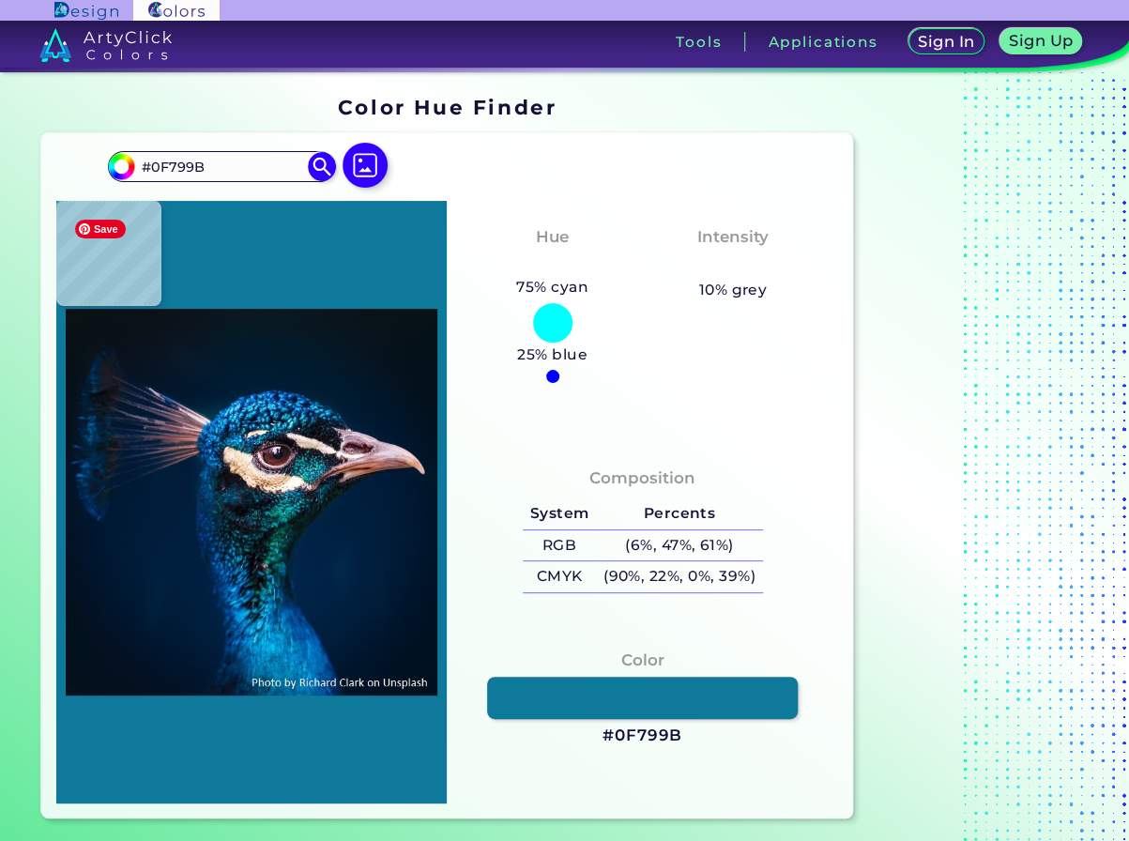
type input "#28a0dc"
type input "#28A0DC"
type input "#166197"
type input "#0c1a32"
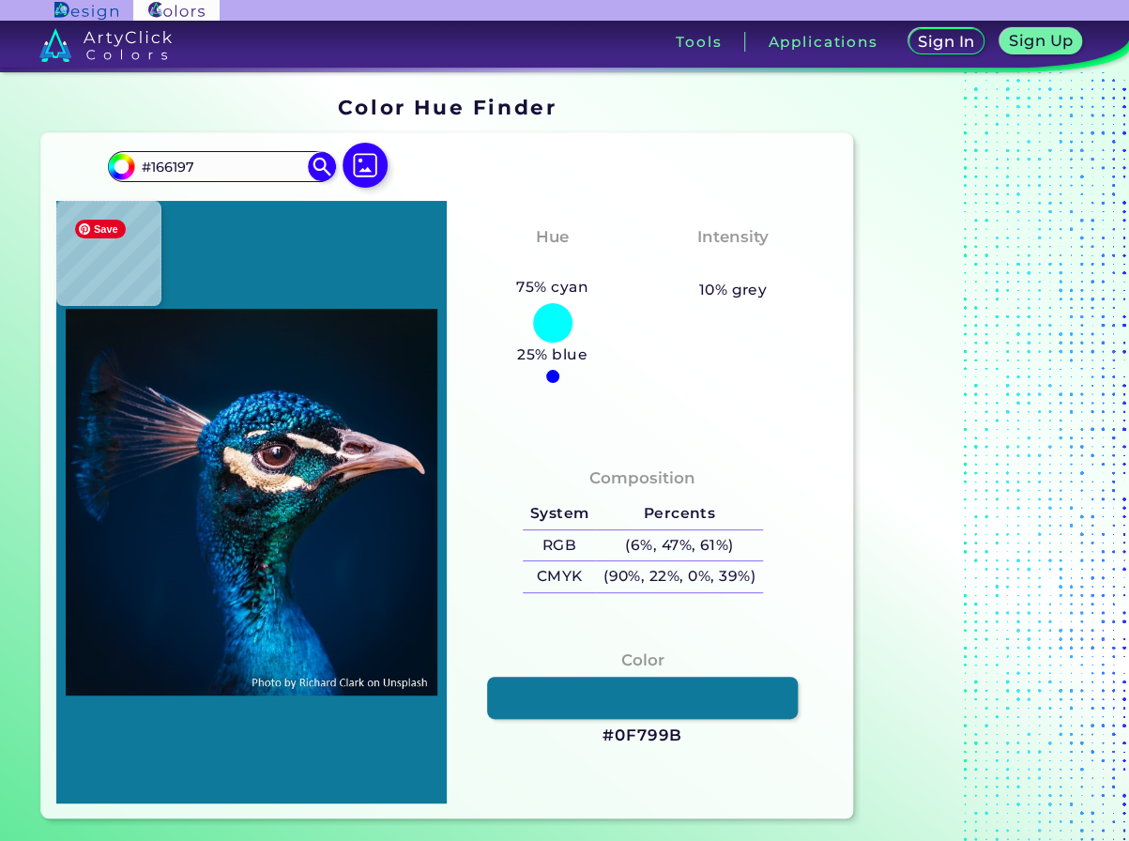
type input "#0C1A32"
type input "#000b20"
type input "#000B20"
type input "#033d6b"
type input "#033D6B"
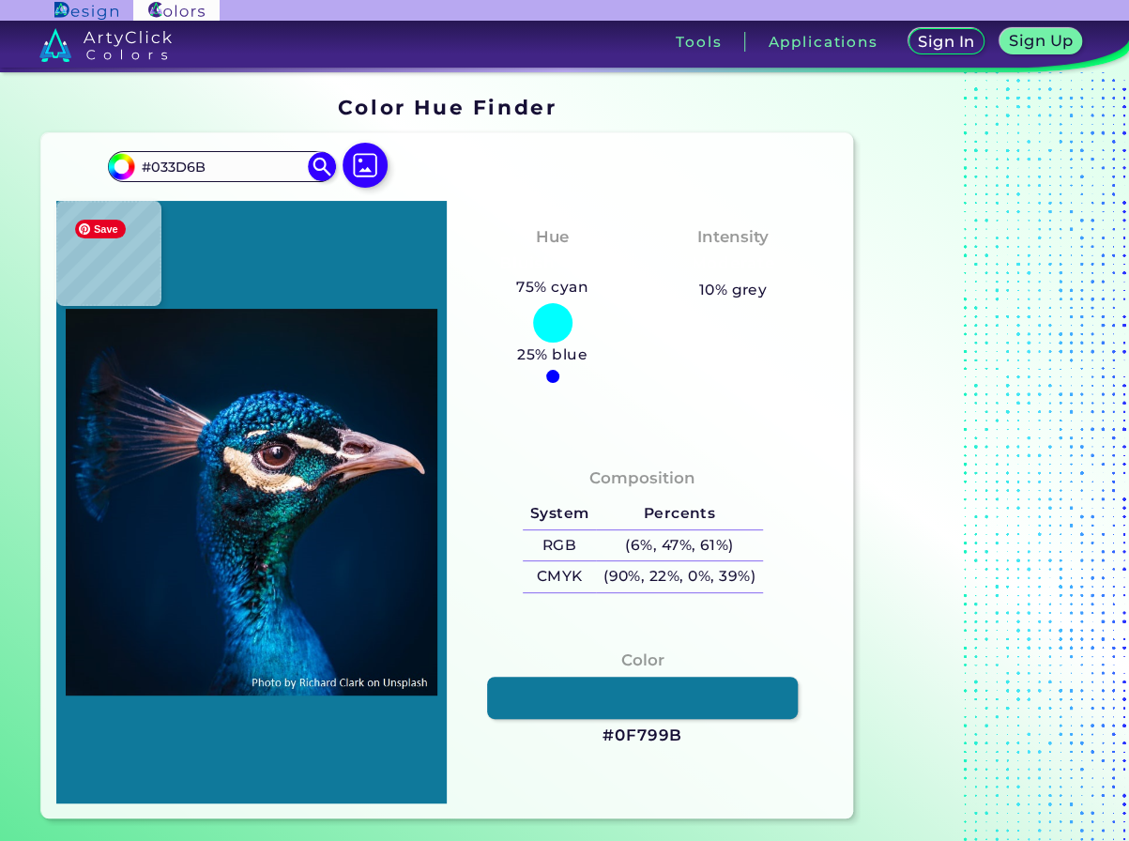
type input "#036eac"
type input "#036EAC"
type input "#2dcdf0"
type input "#2DCDF0"
type input "#28ade5"
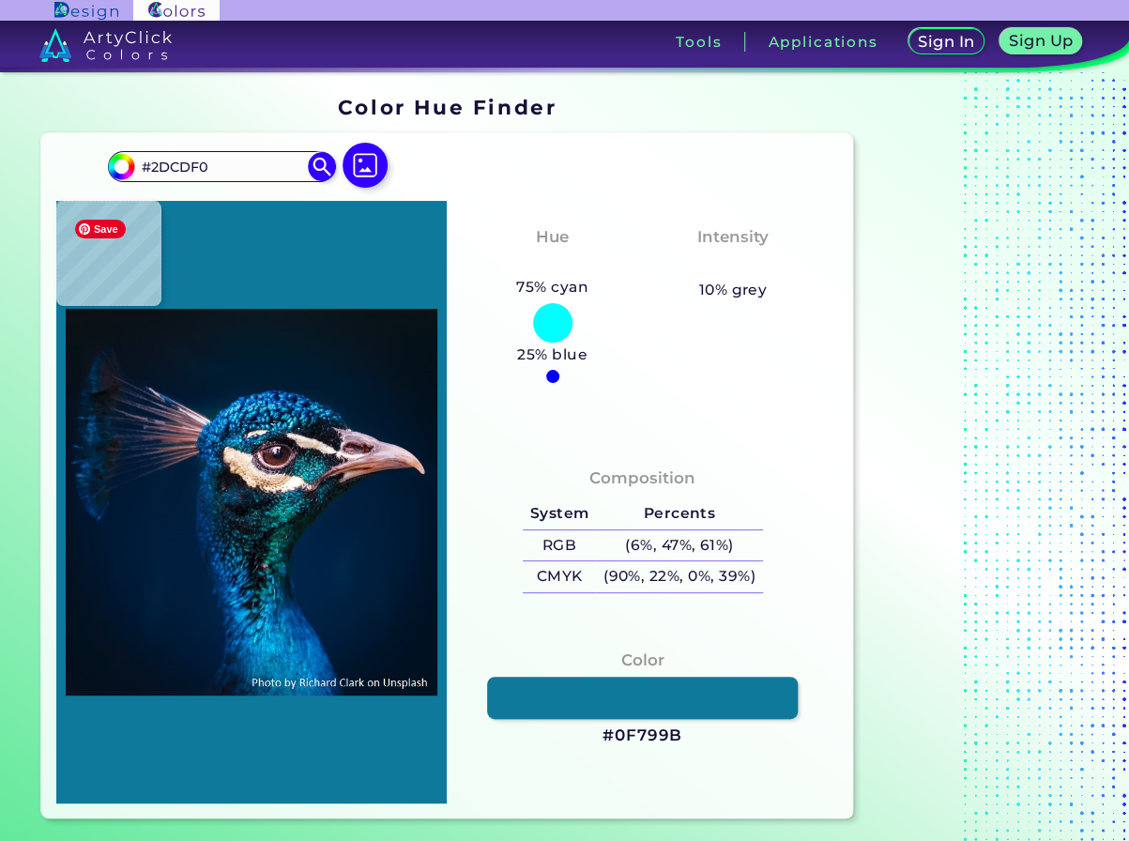
type input "#28ADE5"
type input "#0d4a7c"
type input "#0D4A7C"
type input "#01214d"
type input "#01214D"
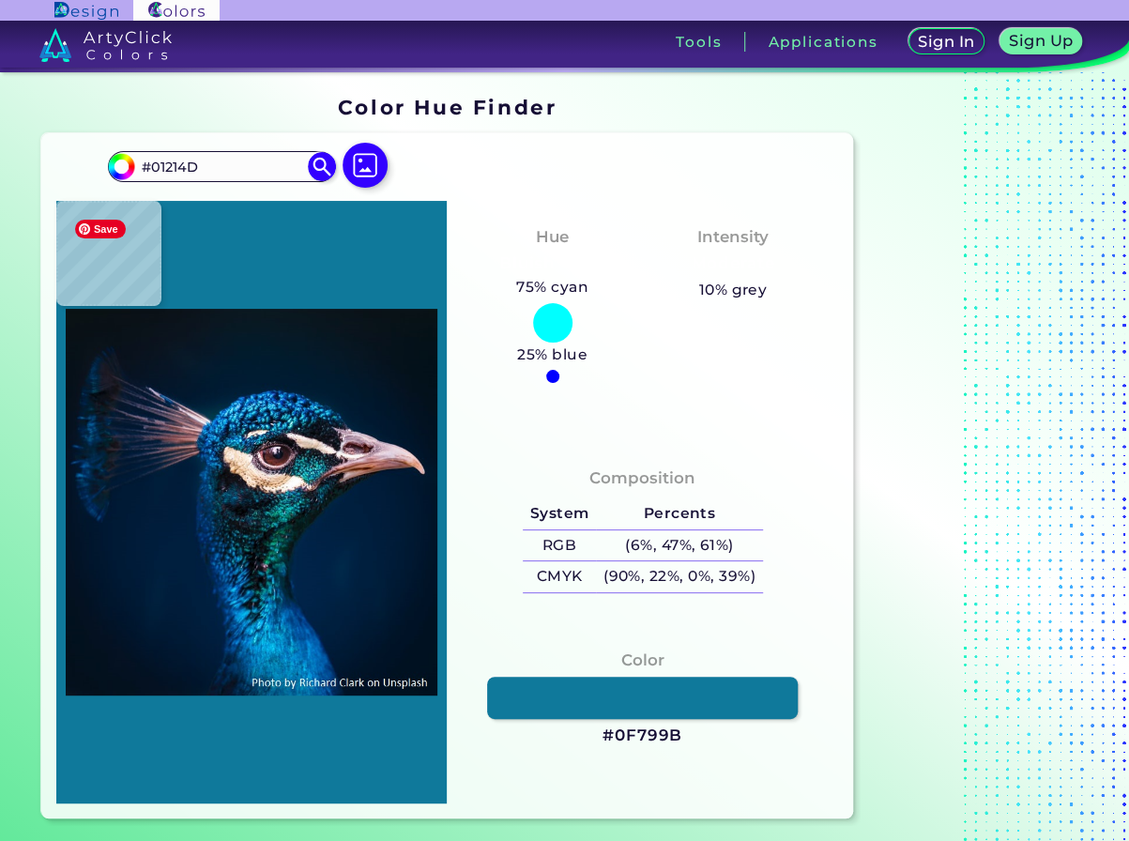
type input "#04274f"
type input "#04274F"
type input "#07376b"
type input "#07376B"
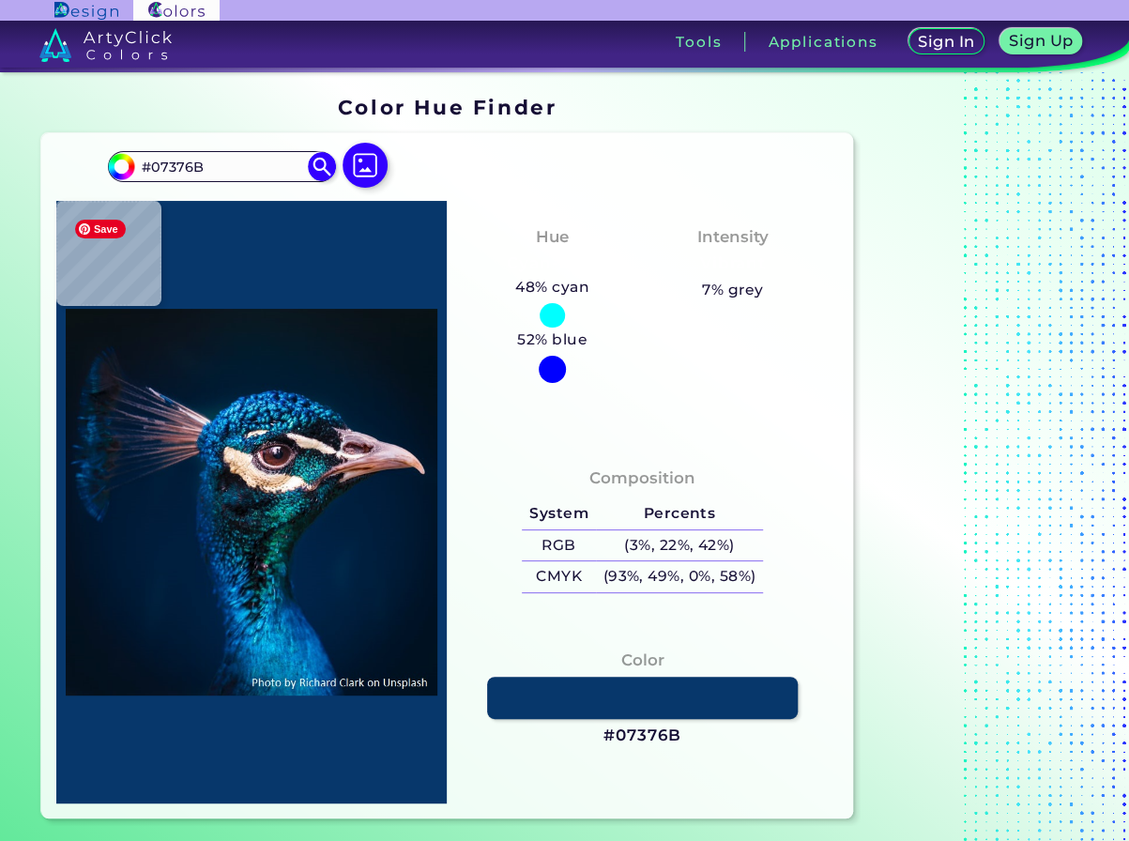
type input "#00417f"
type input "#00417F"
type input "#1981c0"
type input "#1981C0"
type input "#2693c9"
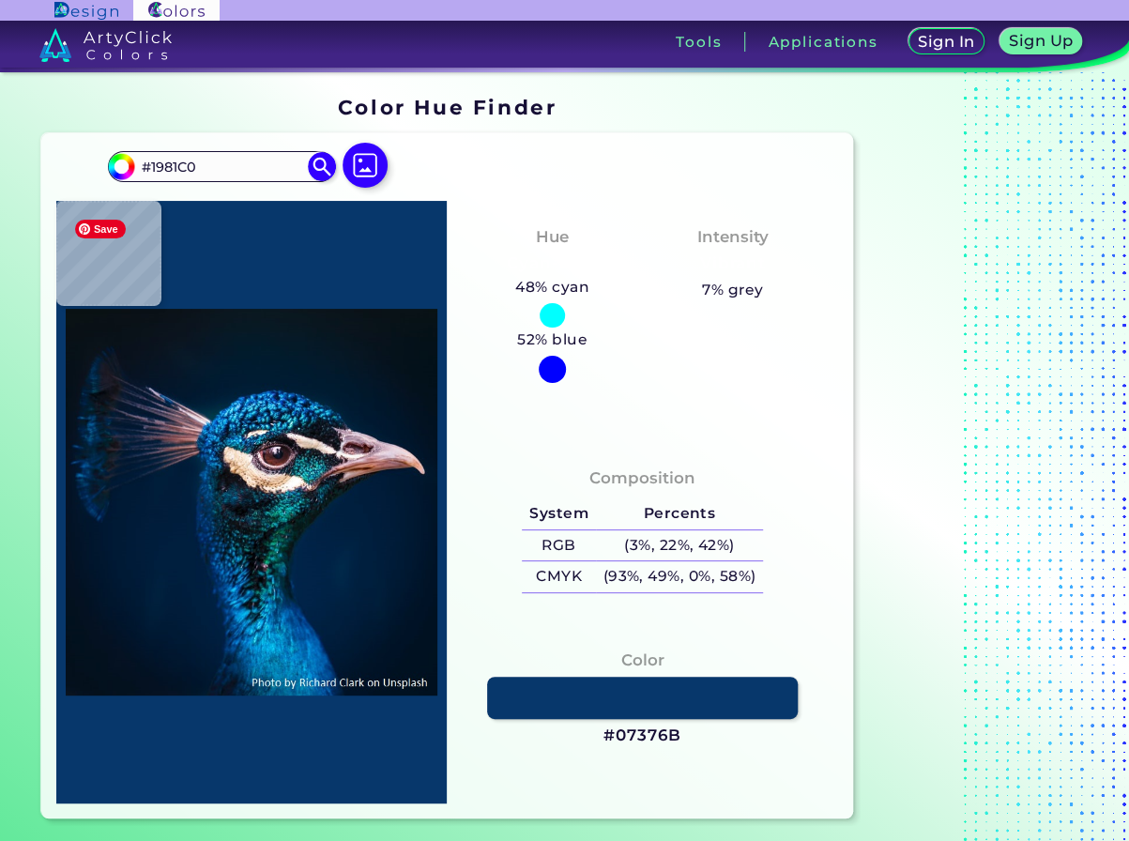
type input "#2693C9"
type input "#2392c8"
type input "#2392C8"
type input "#3daadd"
type input "#3DAADD"
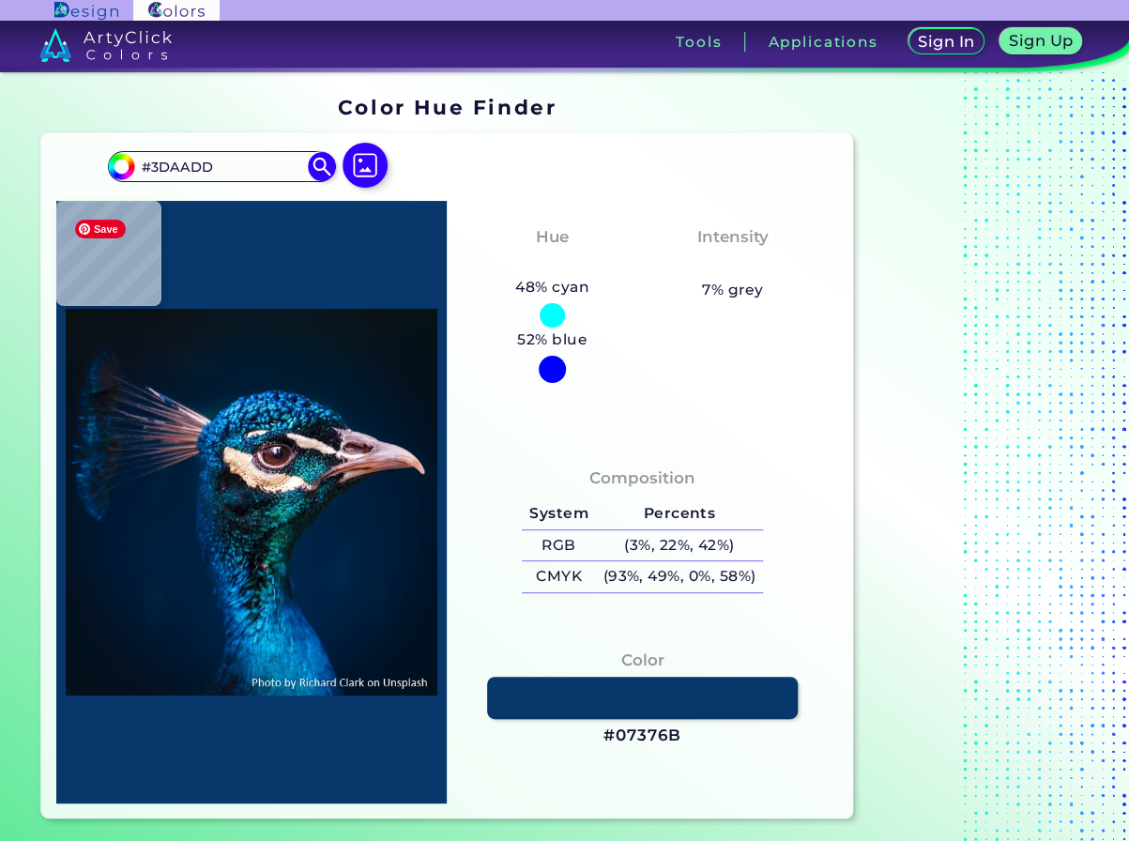
type input "#085c95"
type input "#085C95"
type input "#00326c"
type input "#00326C"
type input "#00184c"
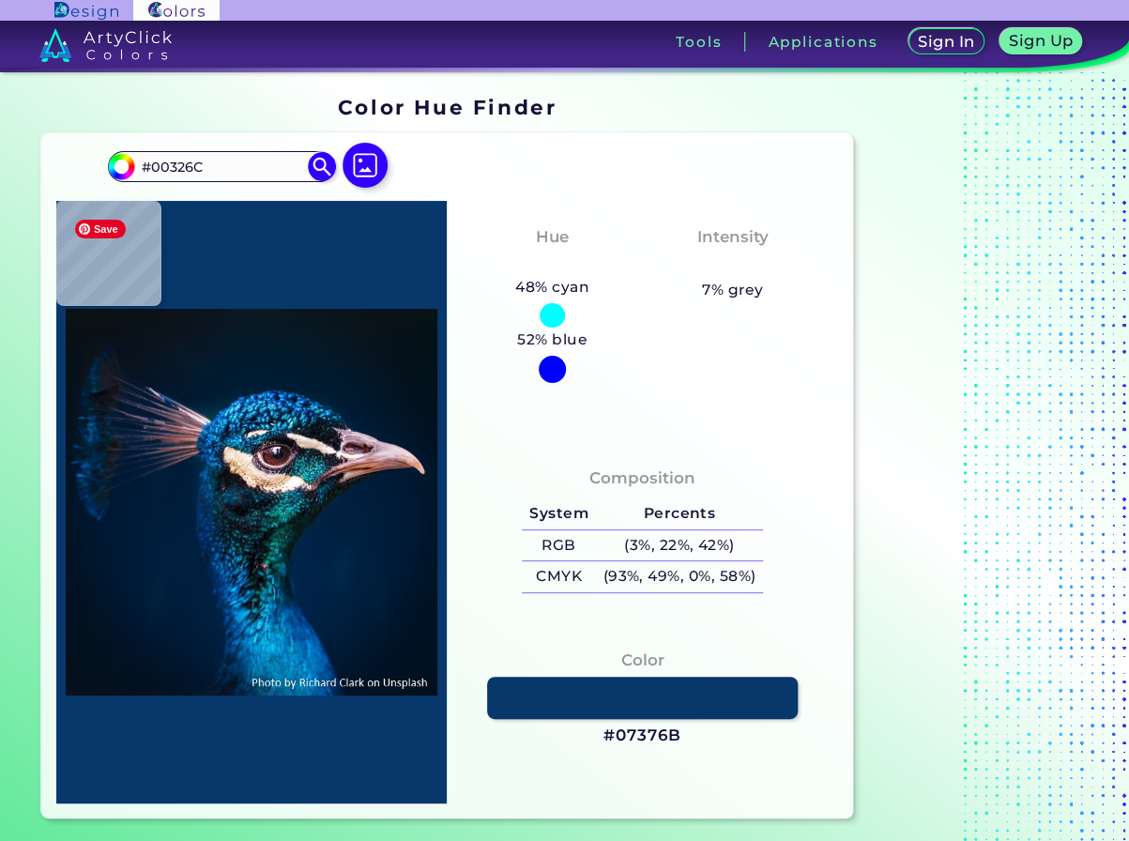
type input "#00184C"
type input "#023b80"
type input "#023B80"
type input "#084e95"
type input "#084E95"
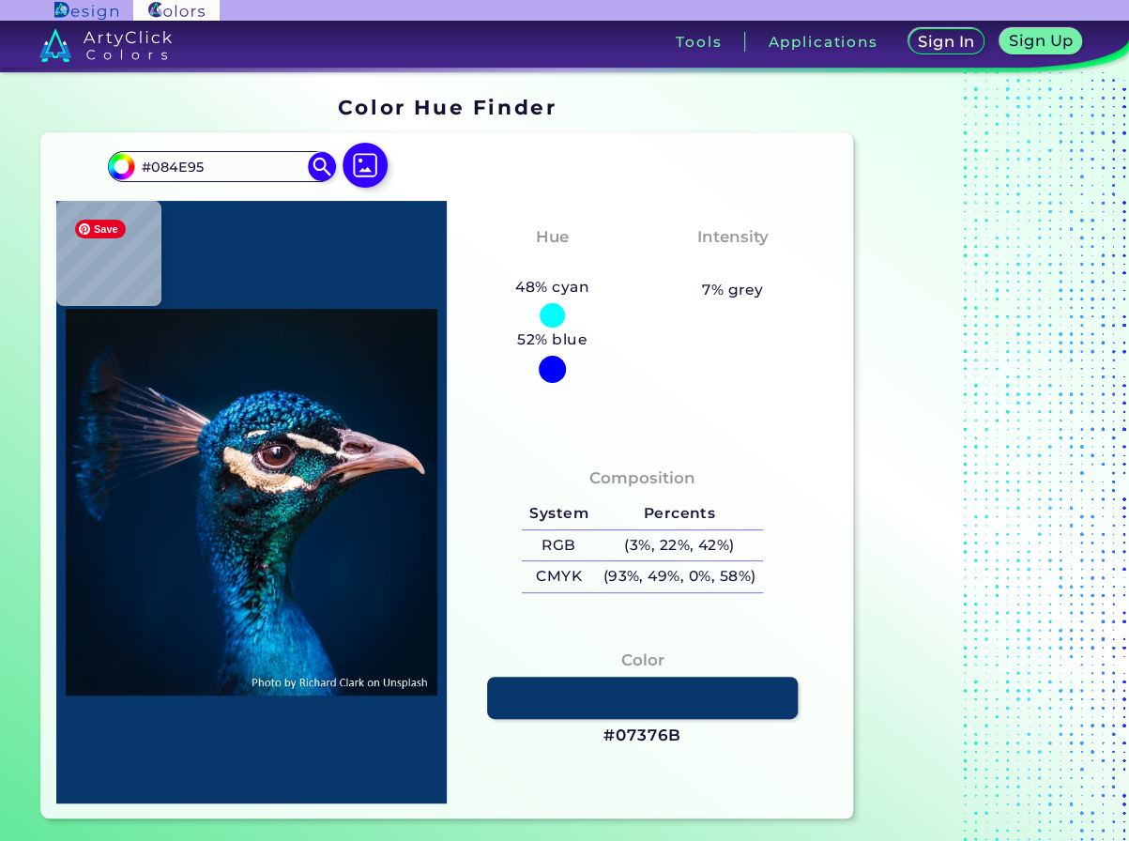
type input "#2080cc"
type input "#2080CC"
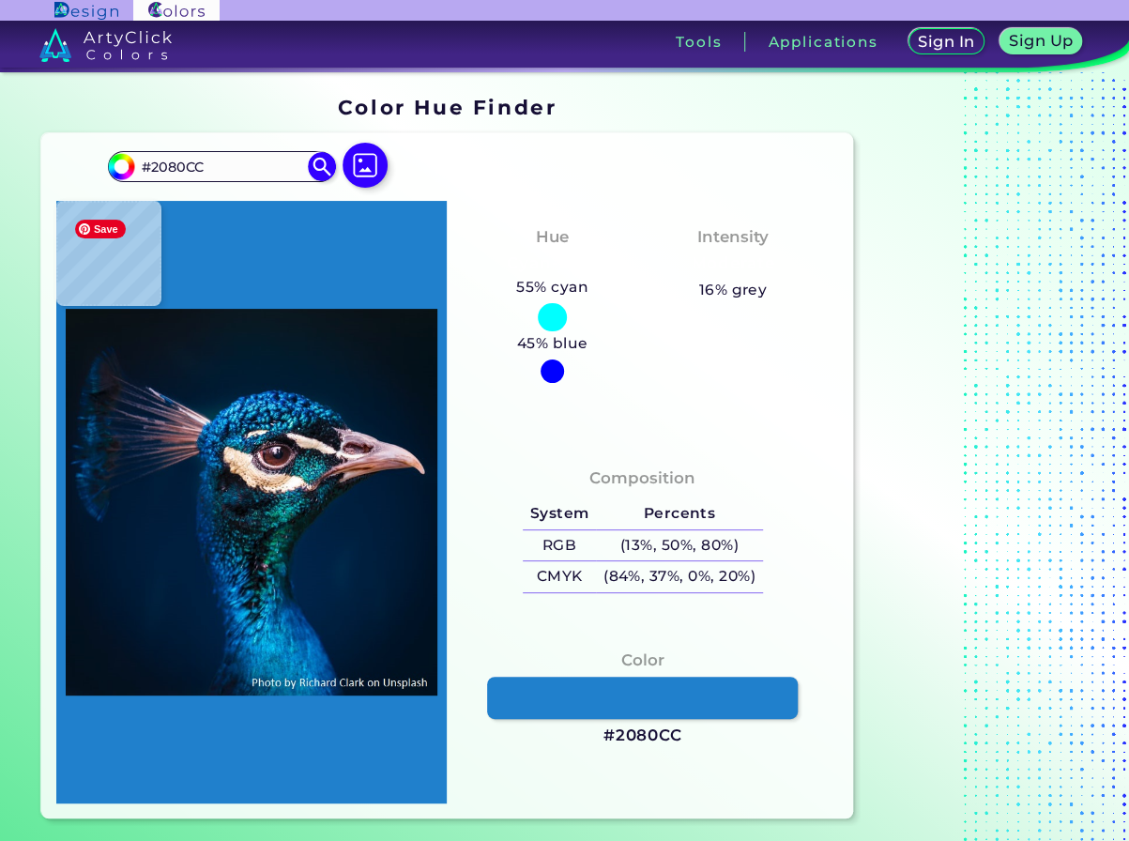
type input "#5fc2ff"
type input "#5FC2FF"
type input "#73c9fb"
type input "#73C9FB"
